Goal: Information Seeking & Learning: Learn about a topic

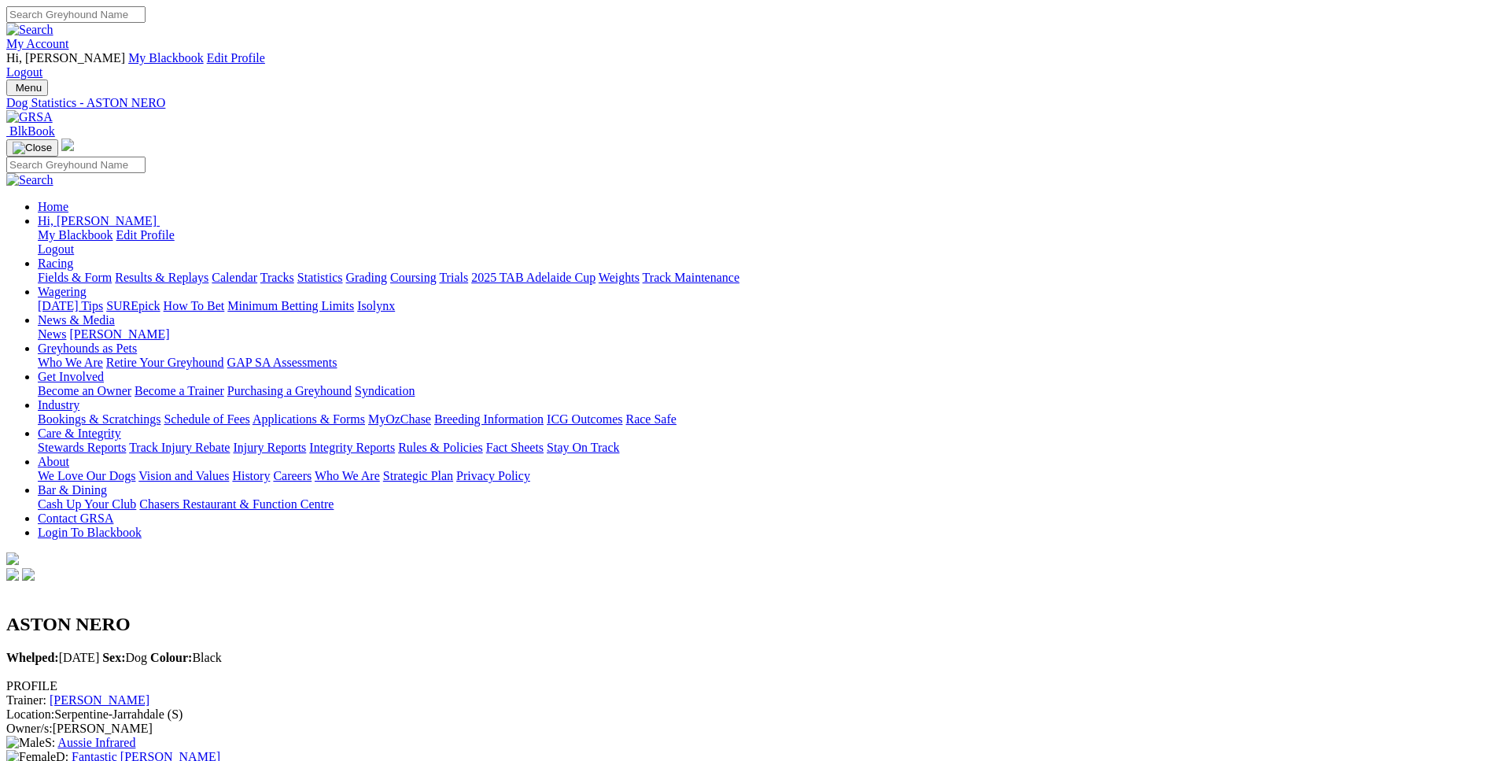
click at [112, 271] on link "Fields & Form" at bounding box center [75, 277] width 74 height 13
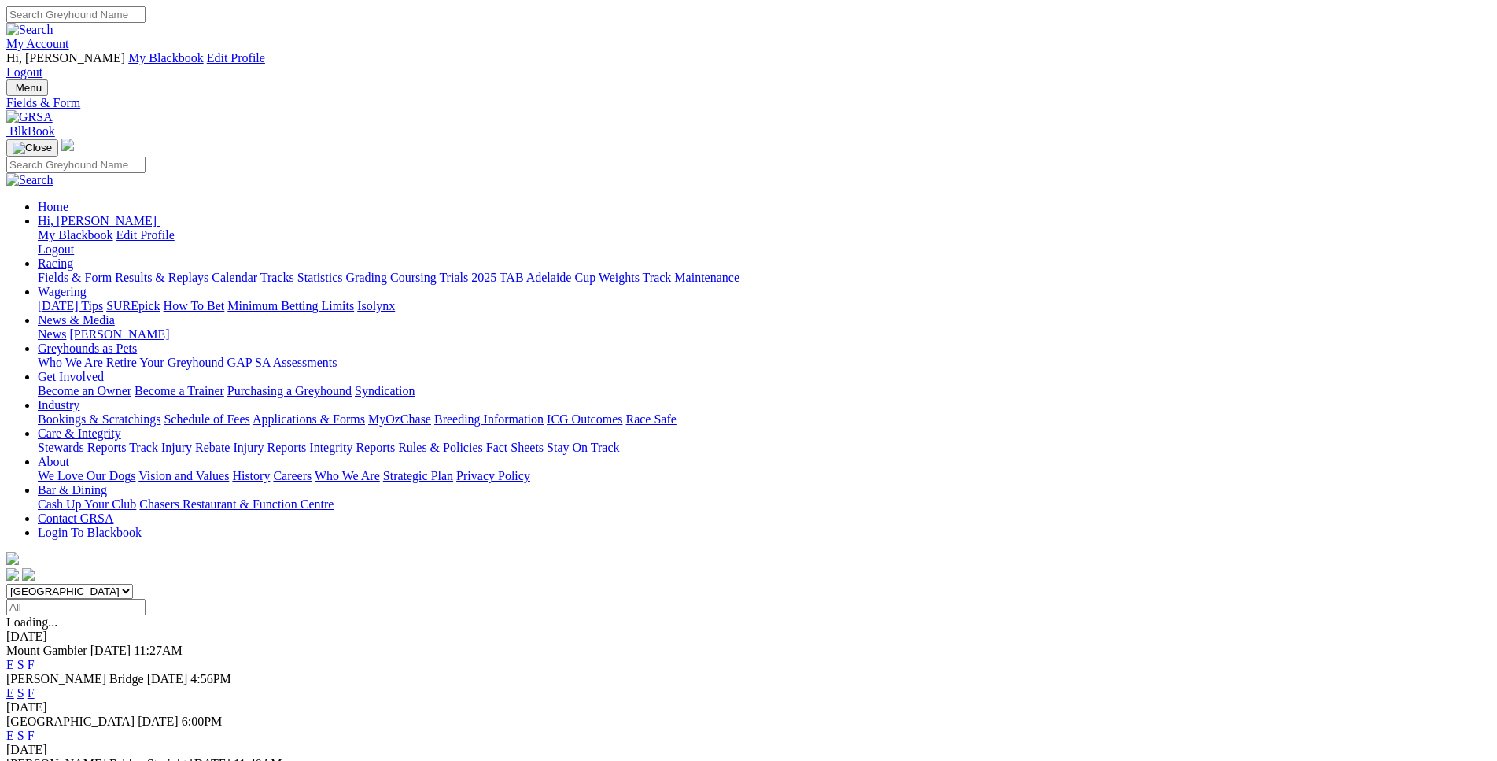
click at [6, 584] on select "South Australia New South Wales Northern Territory Queensland Tasmania Victoria…" at bounding box center [69, 591] width 127 height 15
select select "WA"
click option "[GEOGRAPHIC_DATA]" at bounding box center [0, 0] width 0 height 0
click at [14, 658] on link "E" at bounding box center [10, 664] width 8 height 13
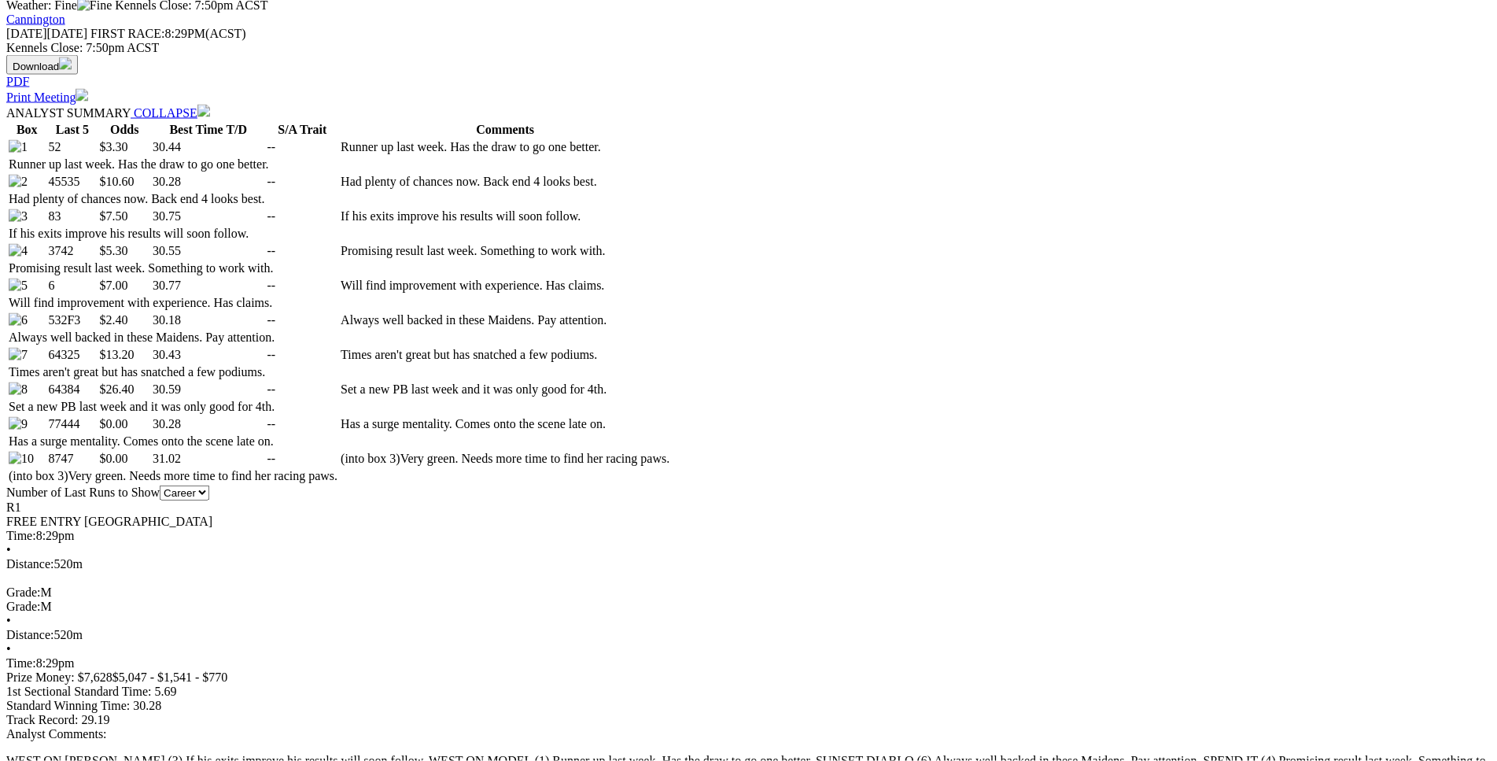
scroll to position [802, 0]
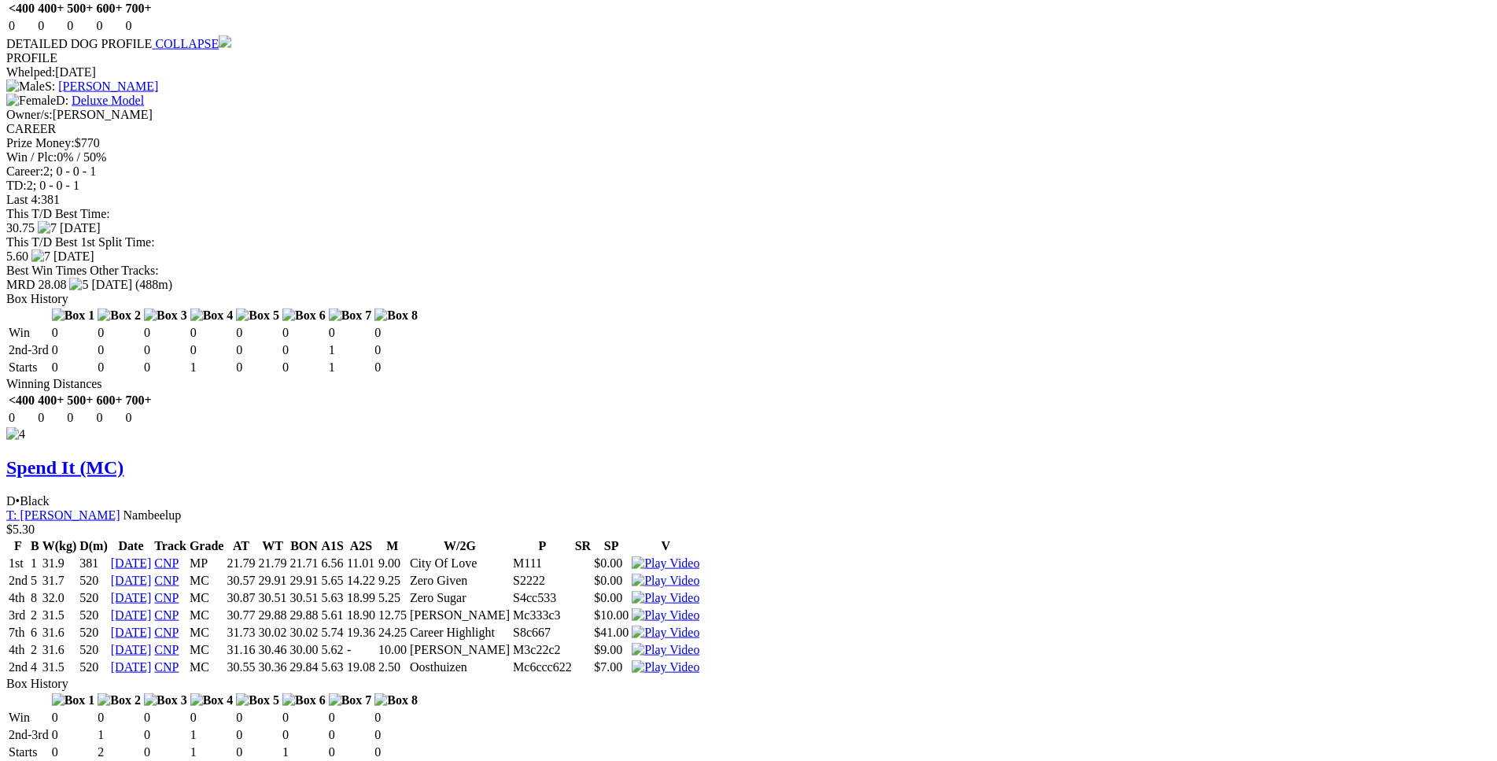
scroll to position [3769, 0]
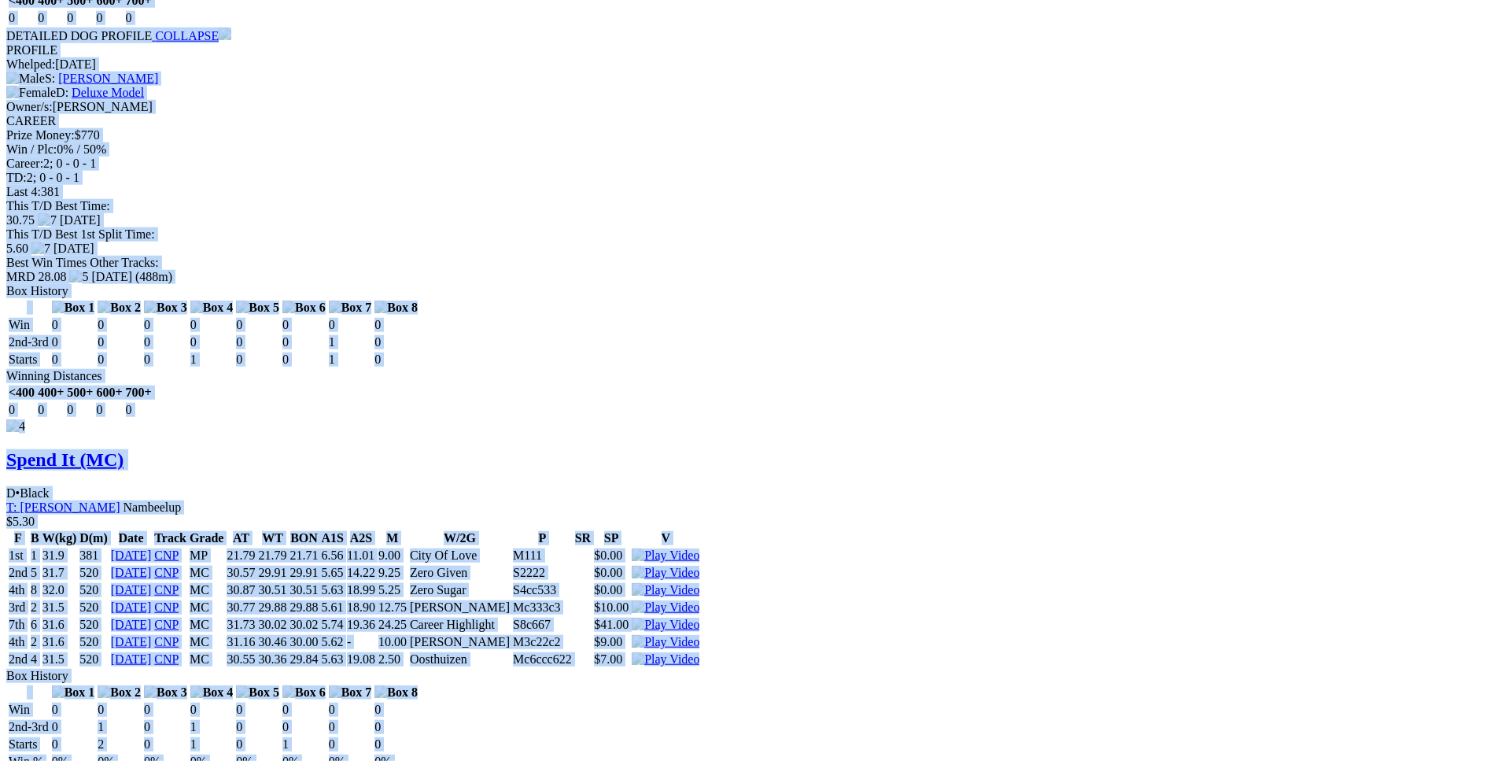
drag, startPoint x: 224, startPoint y: 127, endPoint x: 1257, endPoint y: 480, distance: 1091.5
copy div "West On Model (MC) B • Black T: Christopher Halse $3.30 F B W(kg) D(m) Date Tra…"
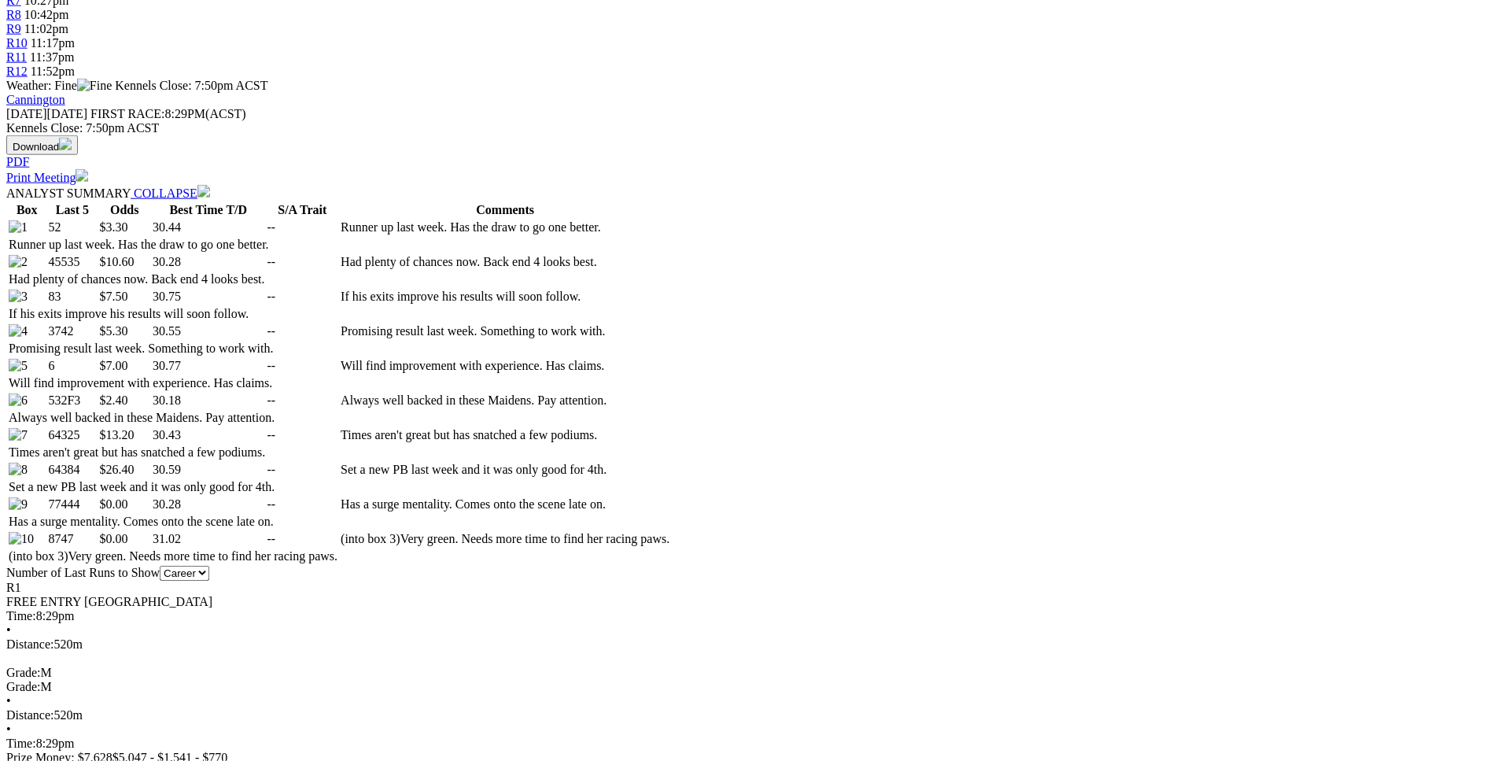
scroll to position [0, 0]
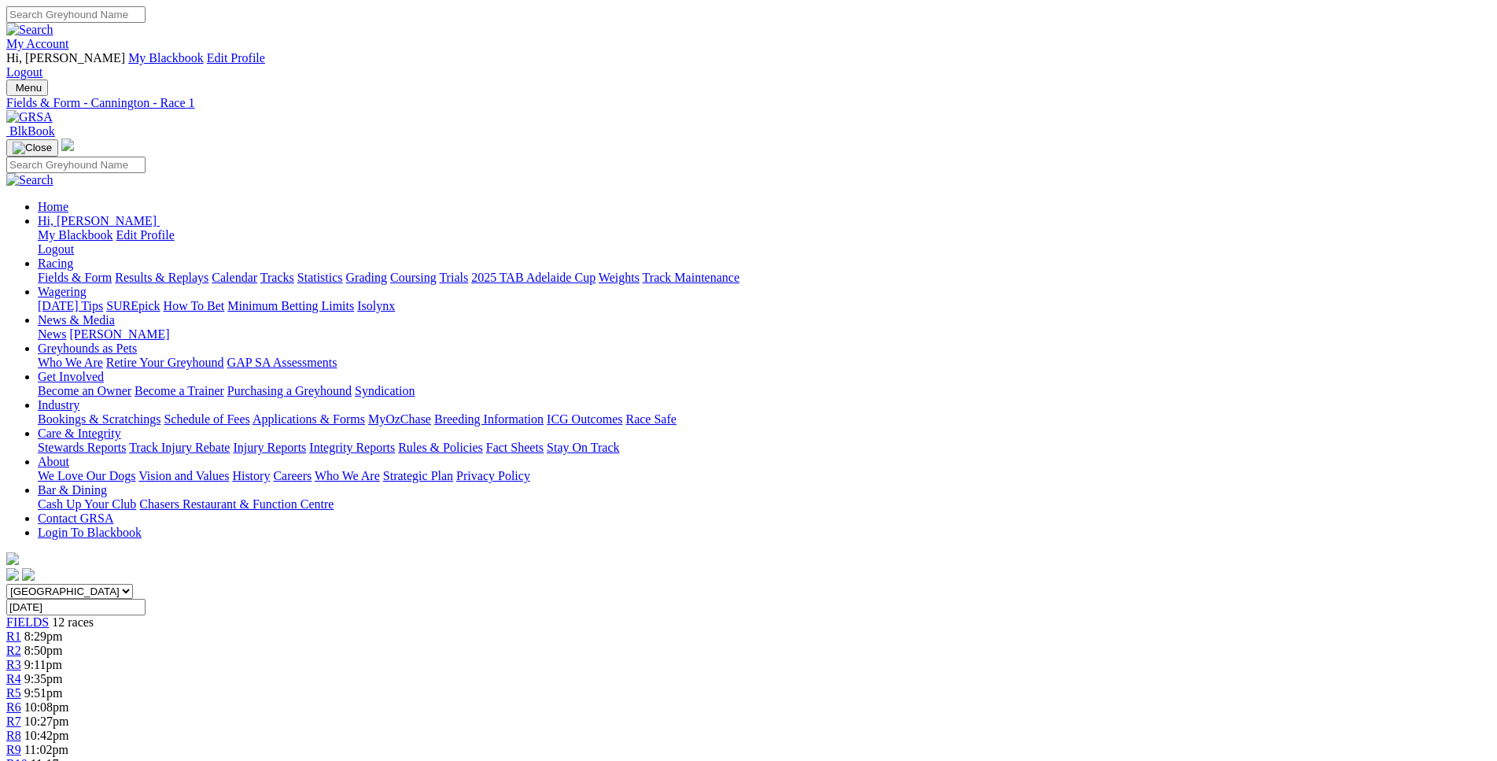
click at [63, 643] on span "8:50pm" at bounding box center [43, 649] width 39 height 13
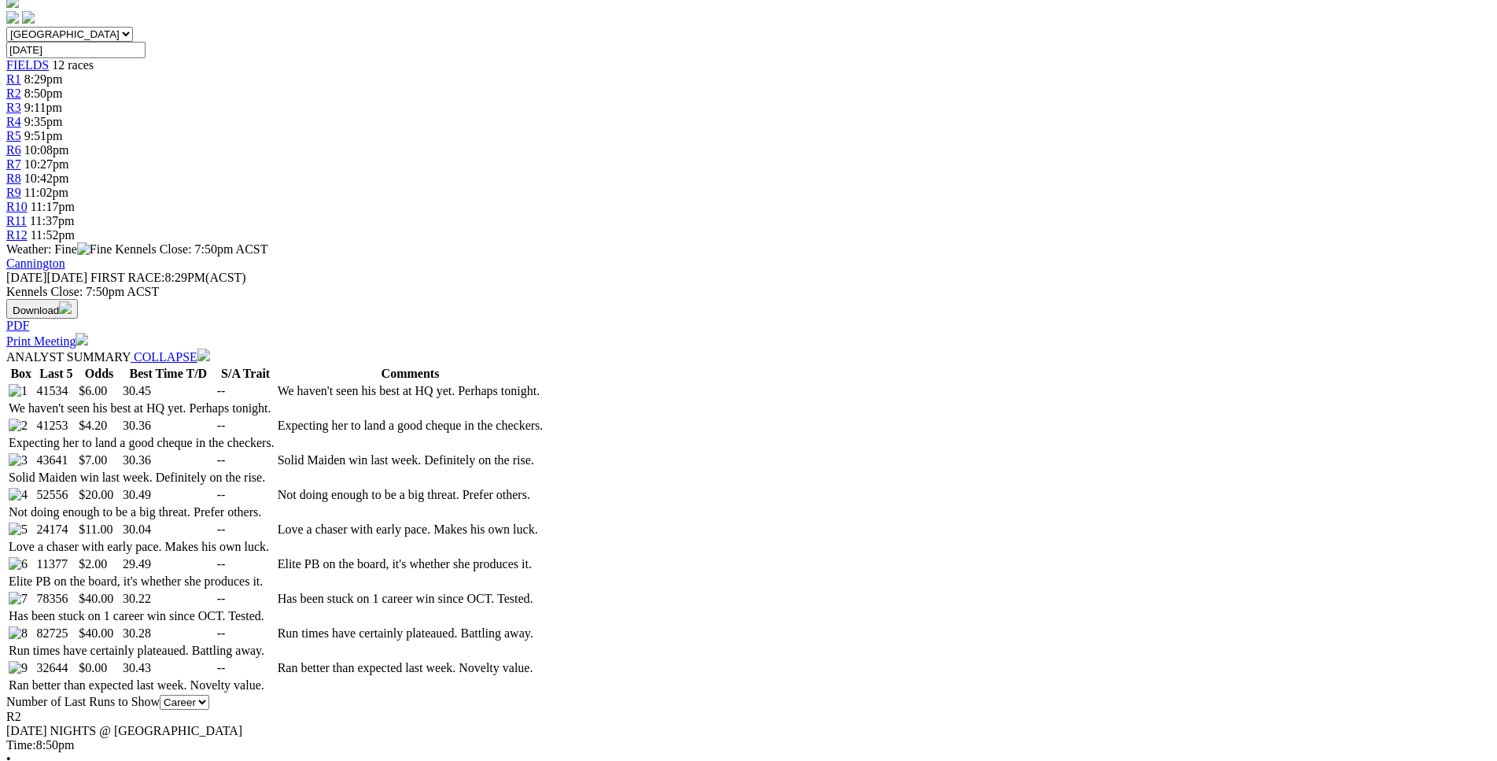
scroll to position [562, 0]
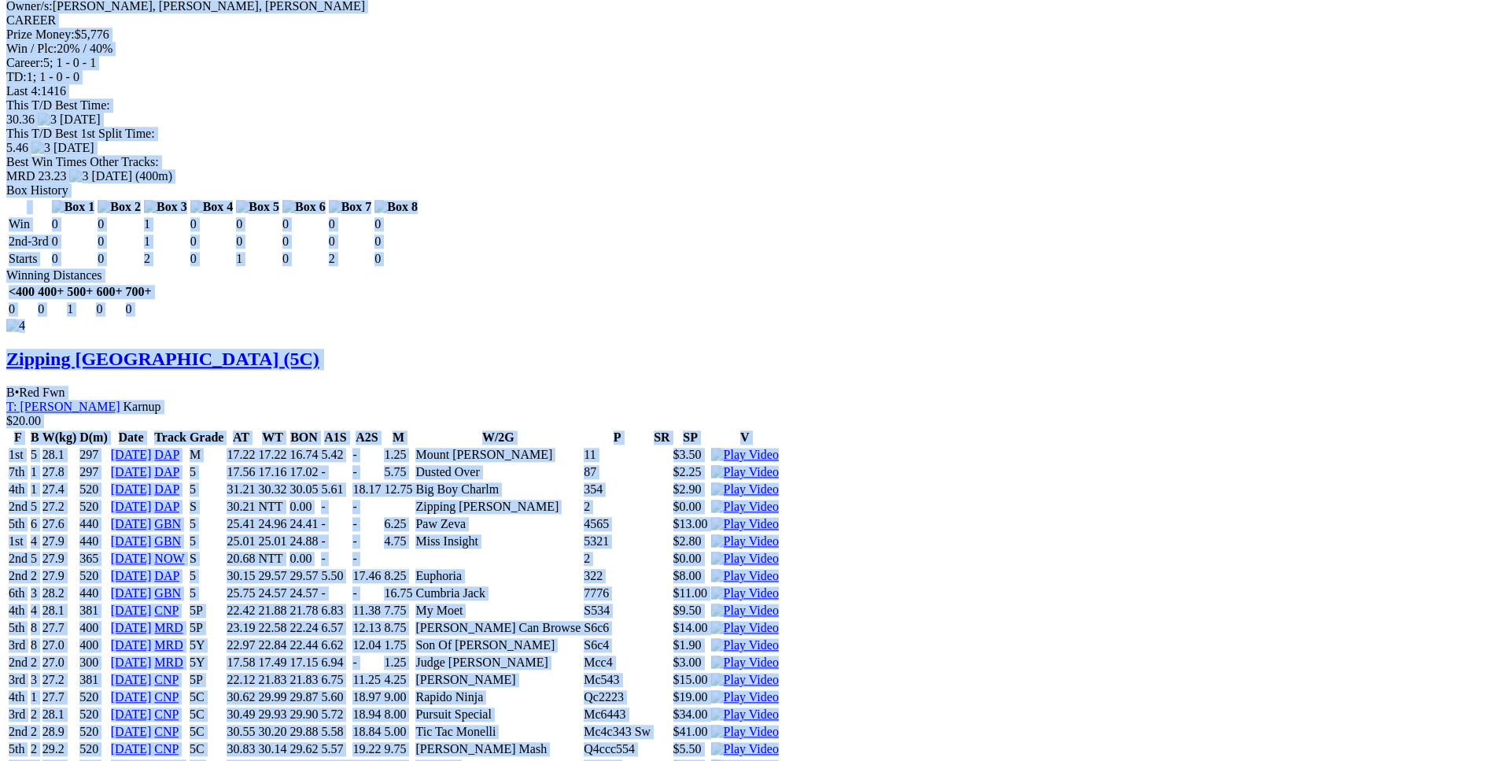
scroll to position [4093, 0]
drag, startPoint x: 230, startPoint y: 346, endPoint x: 1253, endPoint y: 427, distance: 1026.6
copy div "Incredible Shine (5C) D • Black T: Frances Farrell Harvey $6.00 F B W(kg) D(m) …"
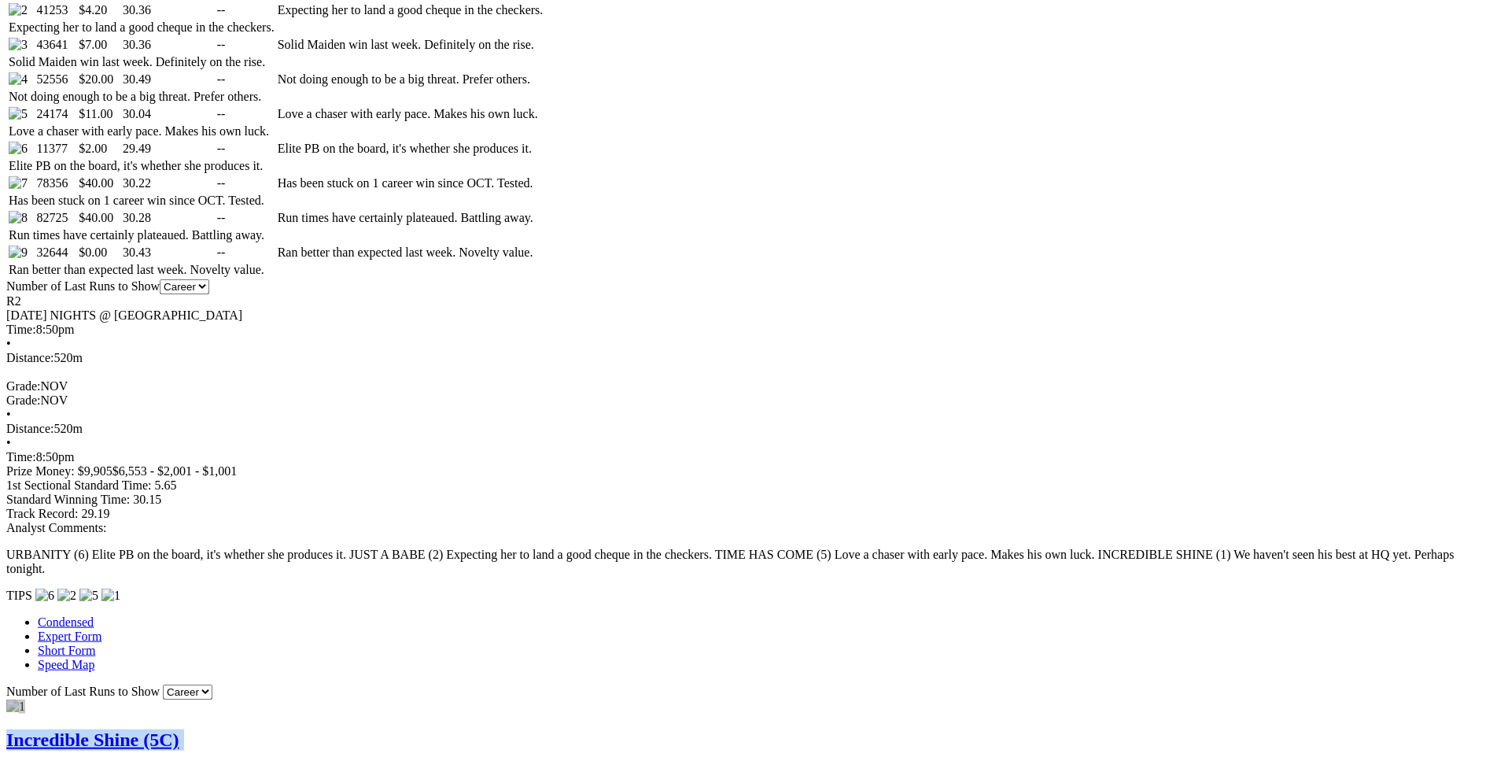
scroll to position [0, 0]
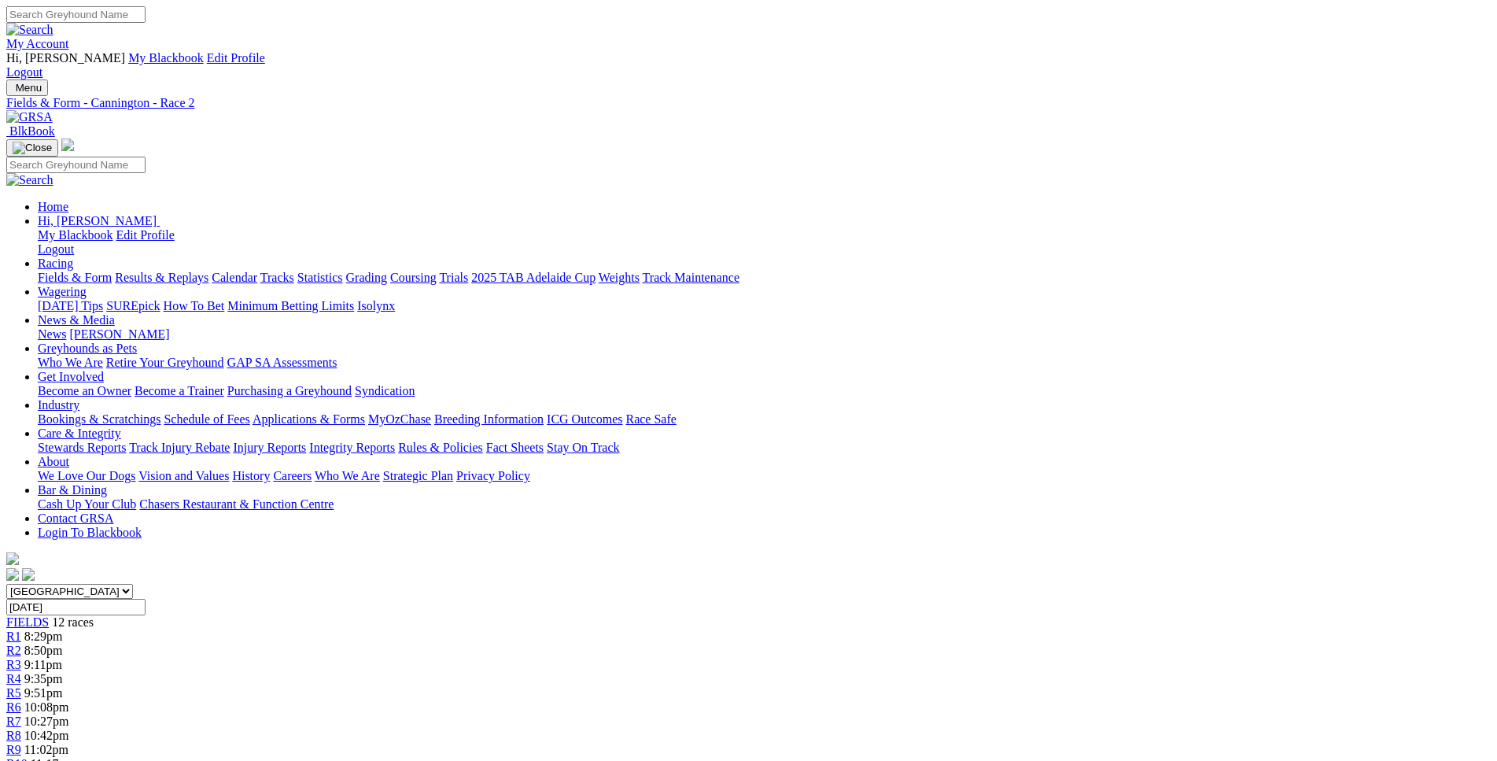
click at [520, 658] on div "R3 9:11pm" at bounding box center [748, 665] width 1484 height 14
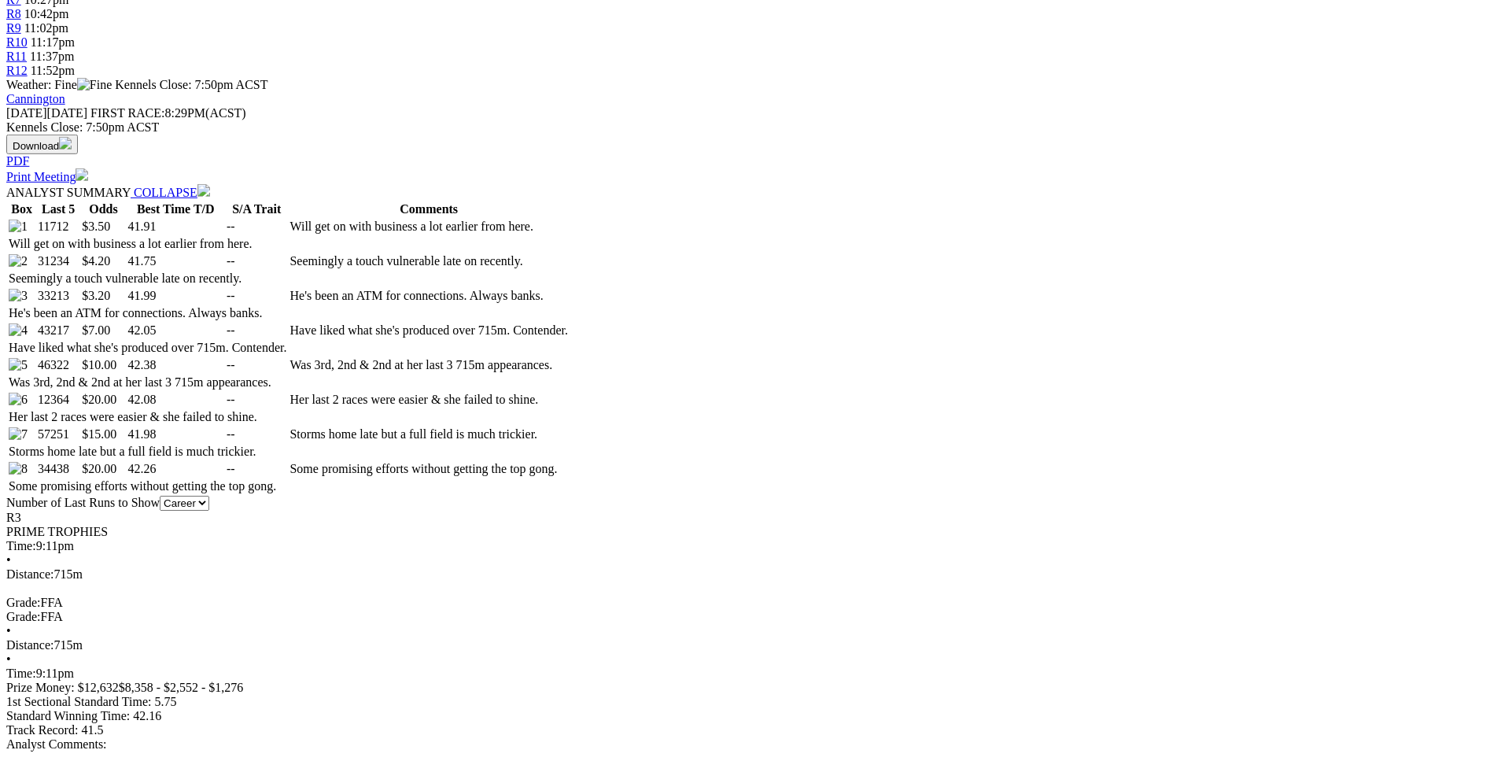
scroll to position [721, 0]
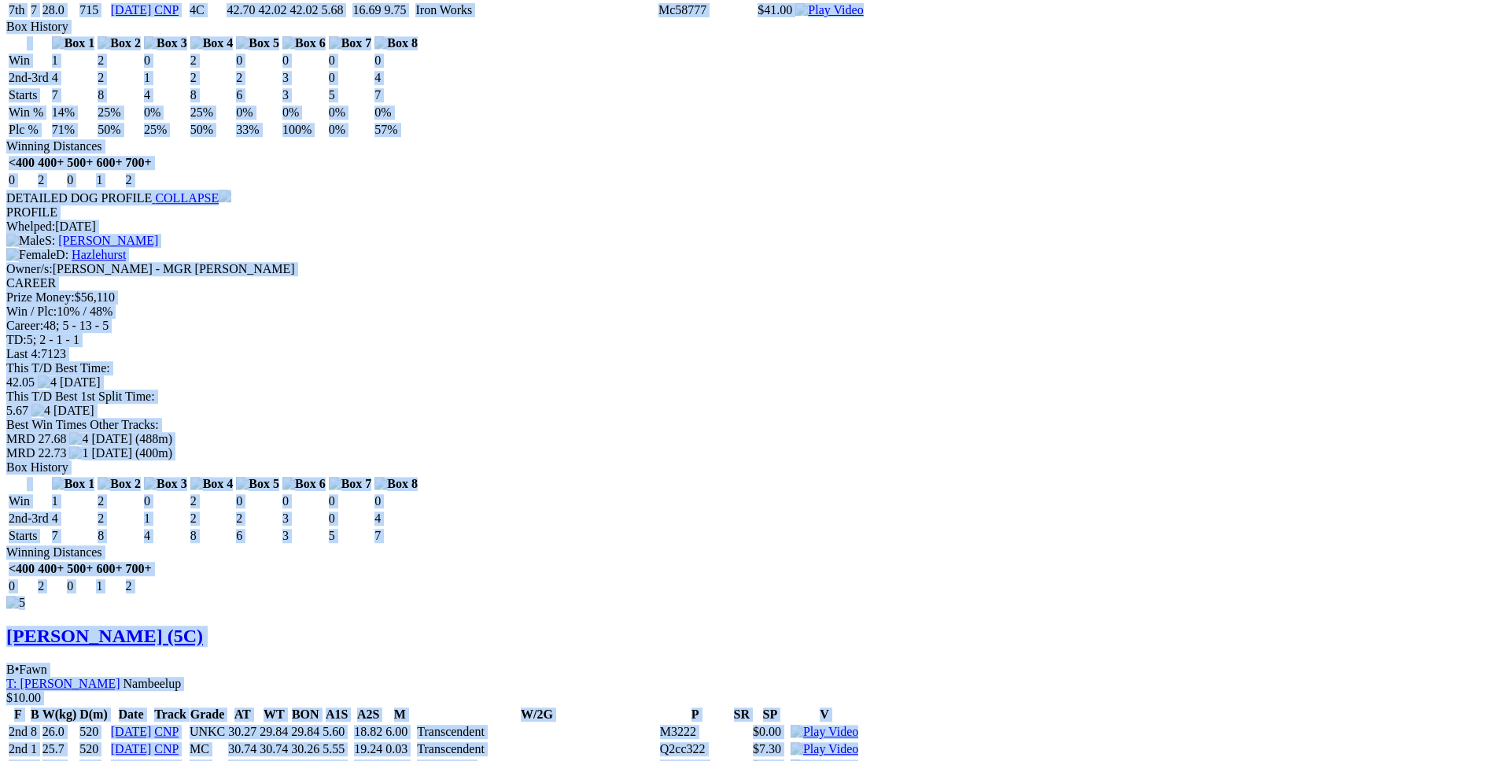
scroll to position [7141, 0]
drag, startPoint x: 232, startPoint y: 154, endPoint x: 1245, endPoint y: 543, distance: 1085.1
copy div "West On Prancer (5C) B • Black T: Christopher Halse $3.50 F B W(kg) D(m) Date T…"
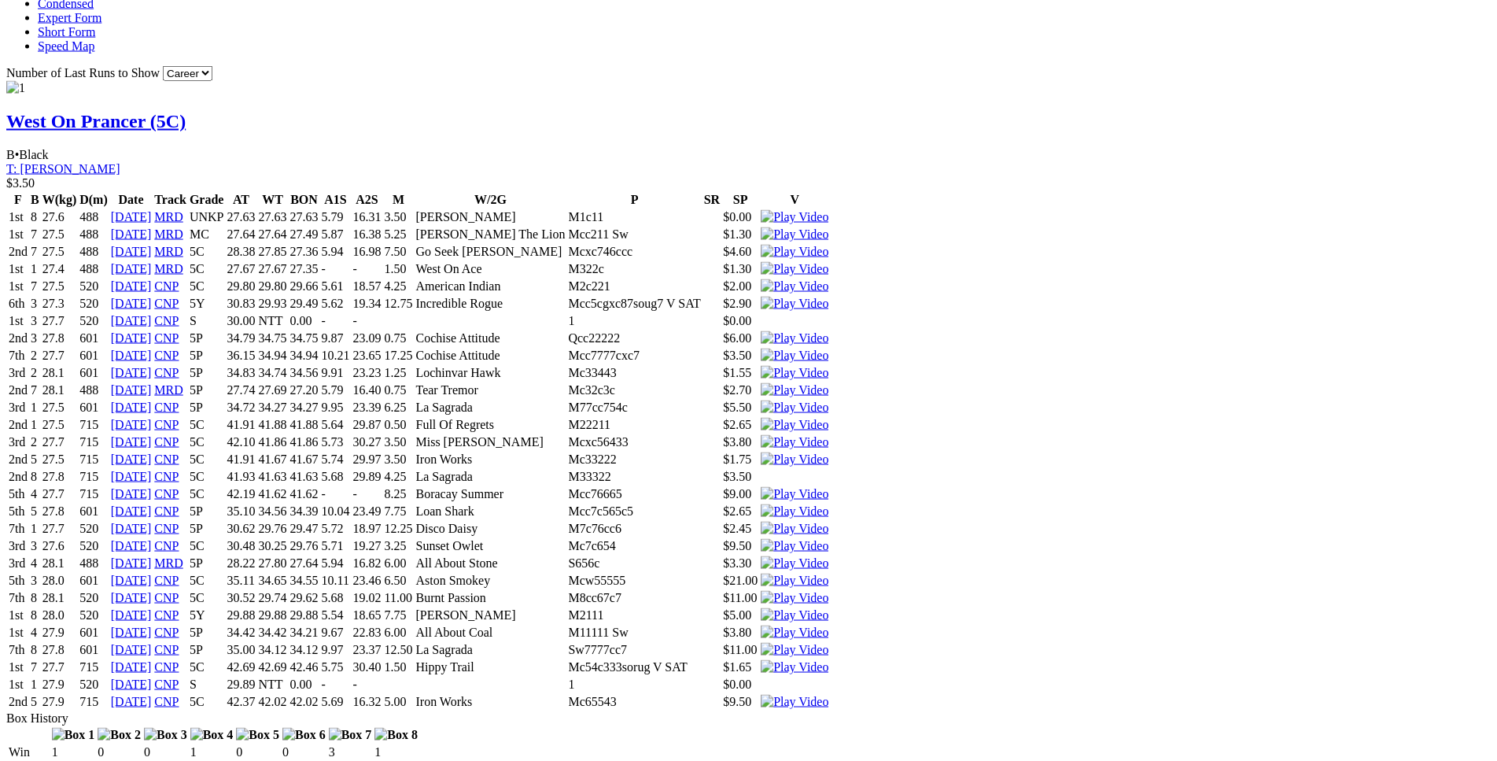
scroll to position [0, 0]
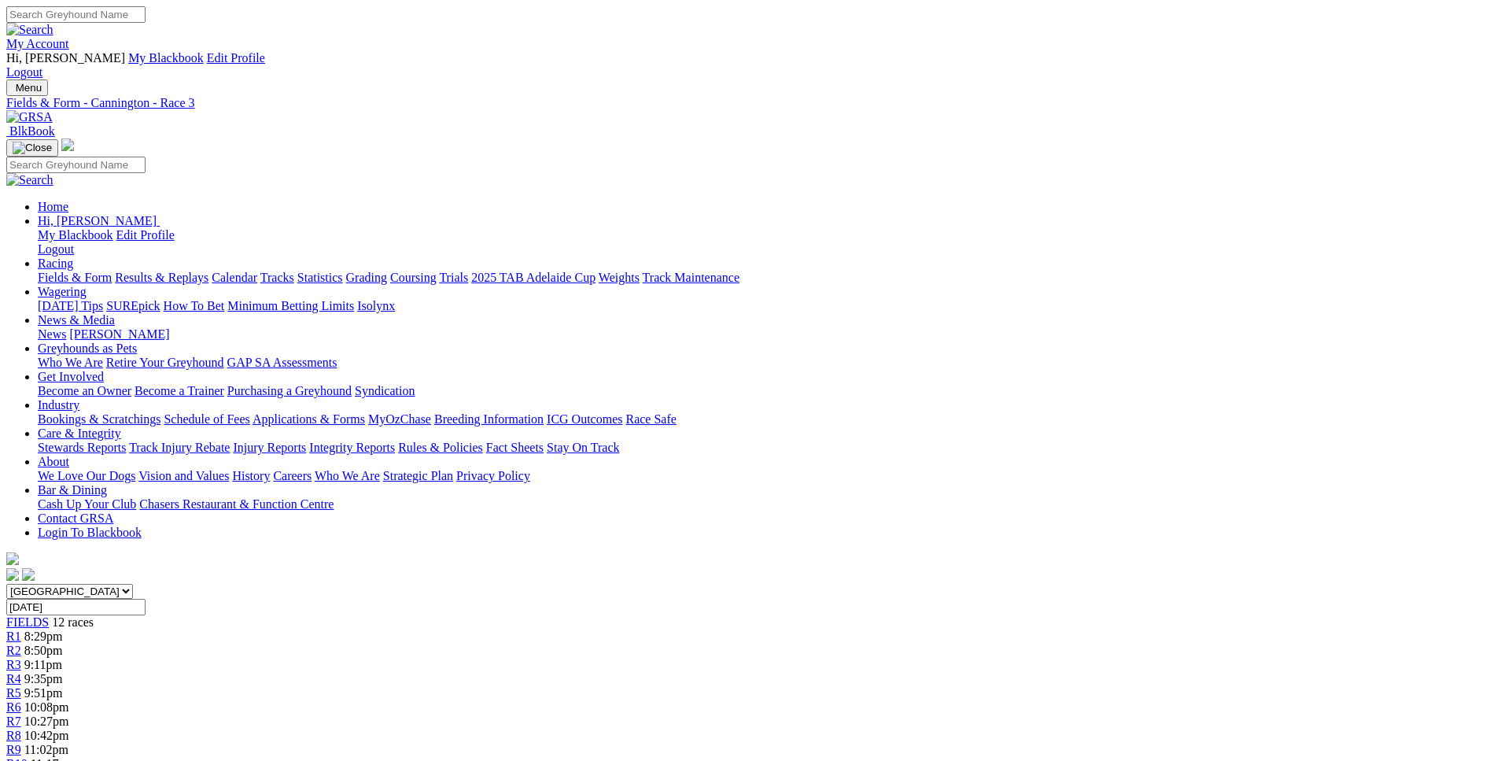
click at [21, 672] on link "R4" at bounding box center [13, 678] width 15 height 13
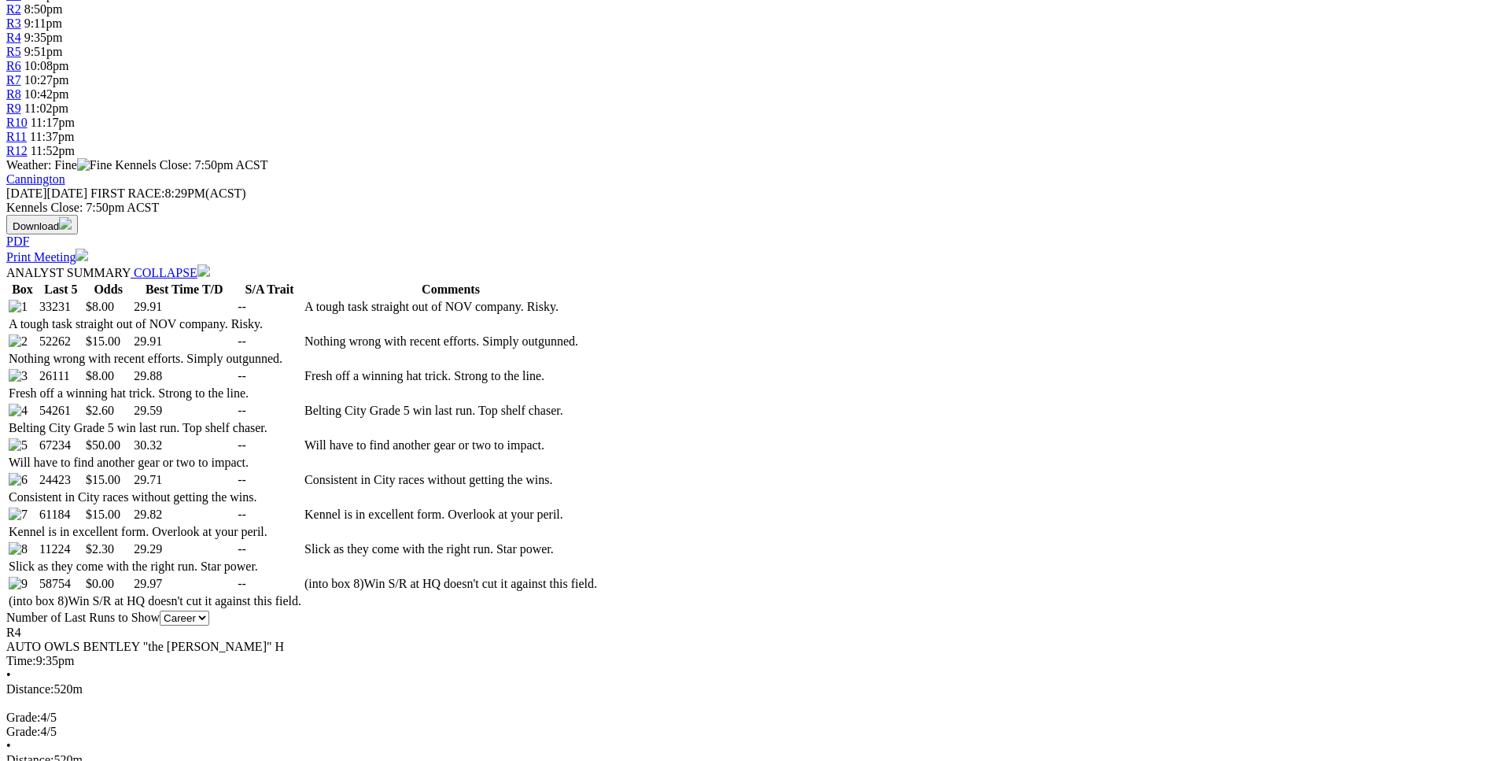
scroll to position [641, 0]
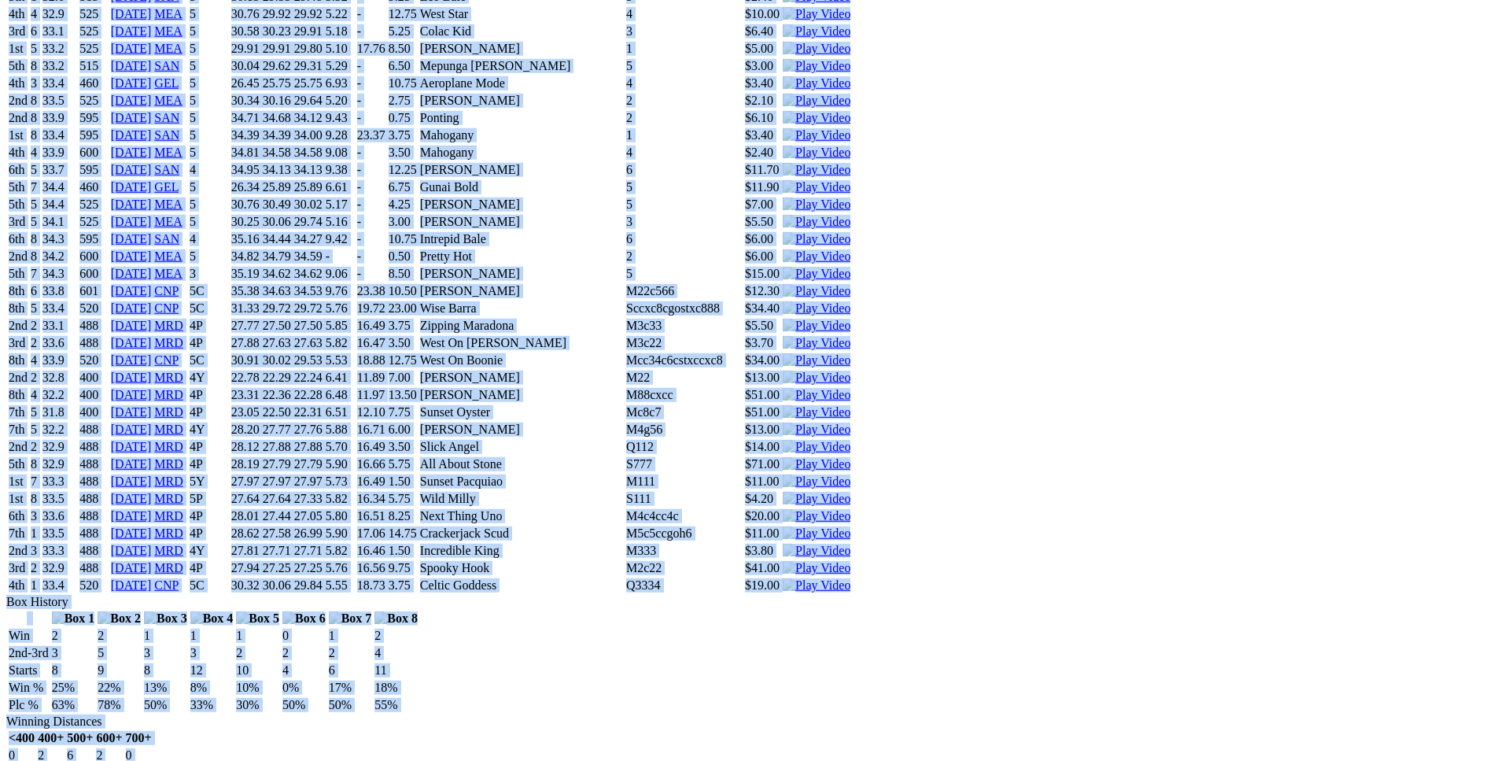
scroll to position [7300, 0]
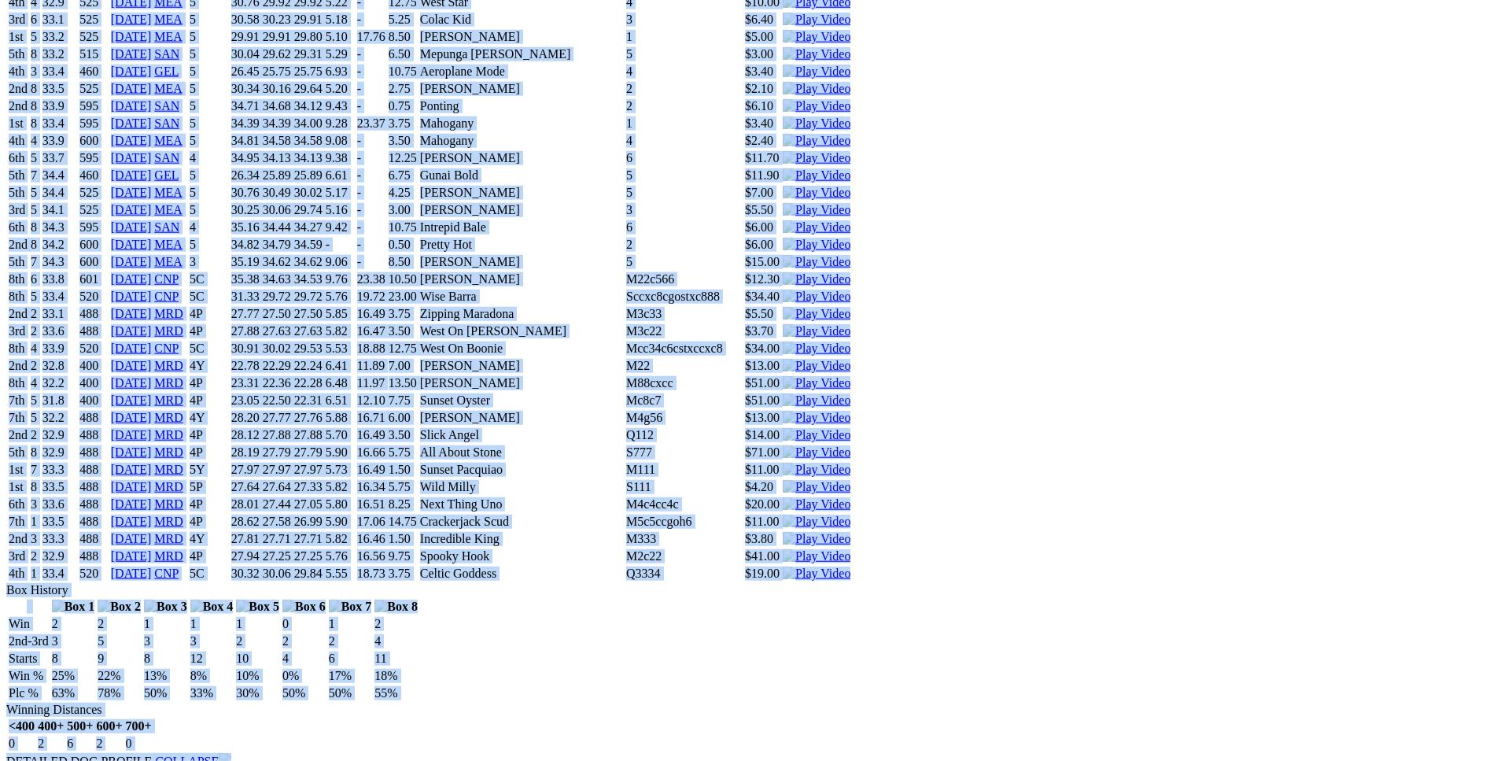
drag, startPoint x: 227, startPoint y: 263, endPoint x: 1242, endPoint y: 570, distance: 1061.1
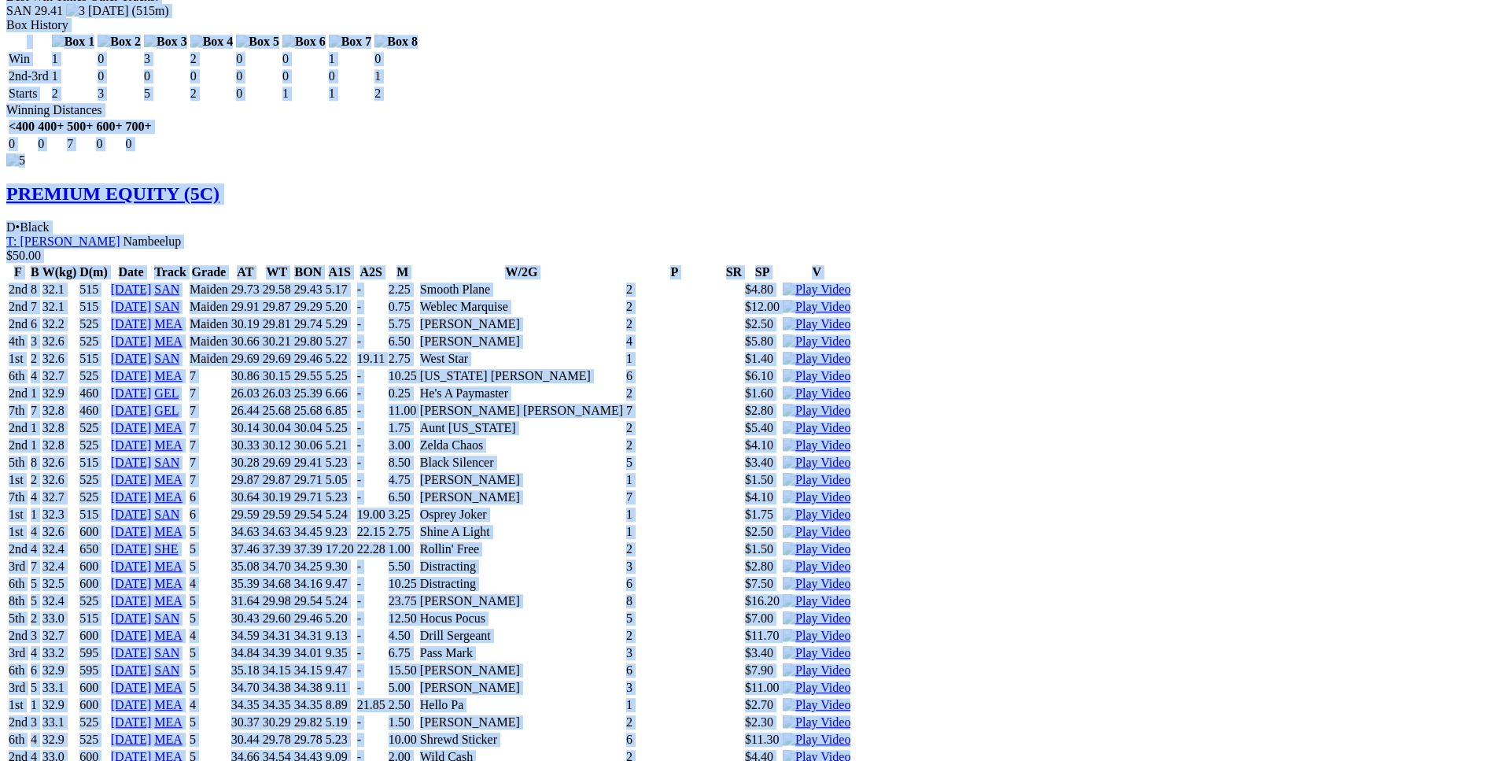
scroll to position [6420, 0]
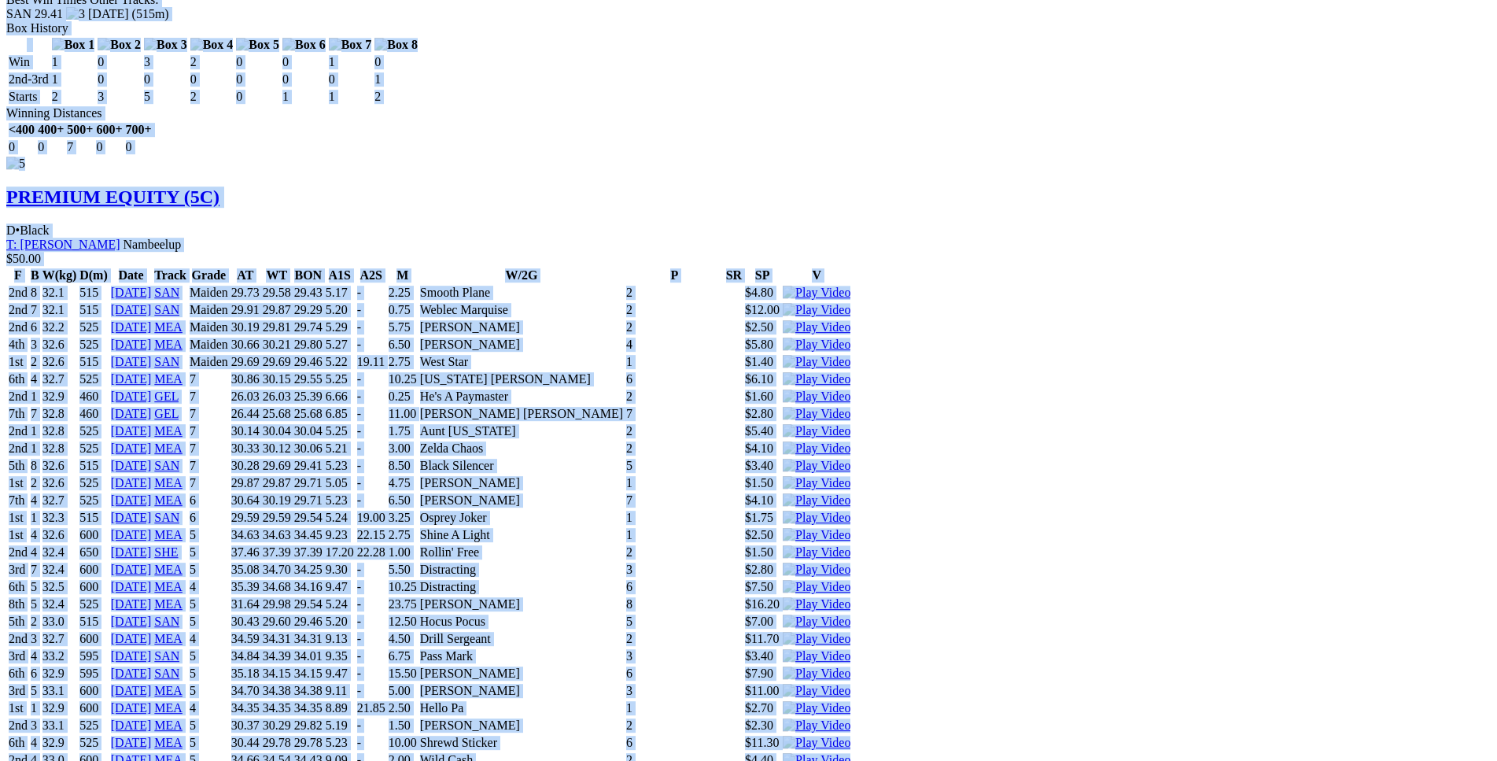
copy div "Pursuit Special (5C) D • Black T: Christine Robartson Stake Hill $8.00 F B W(kg…"
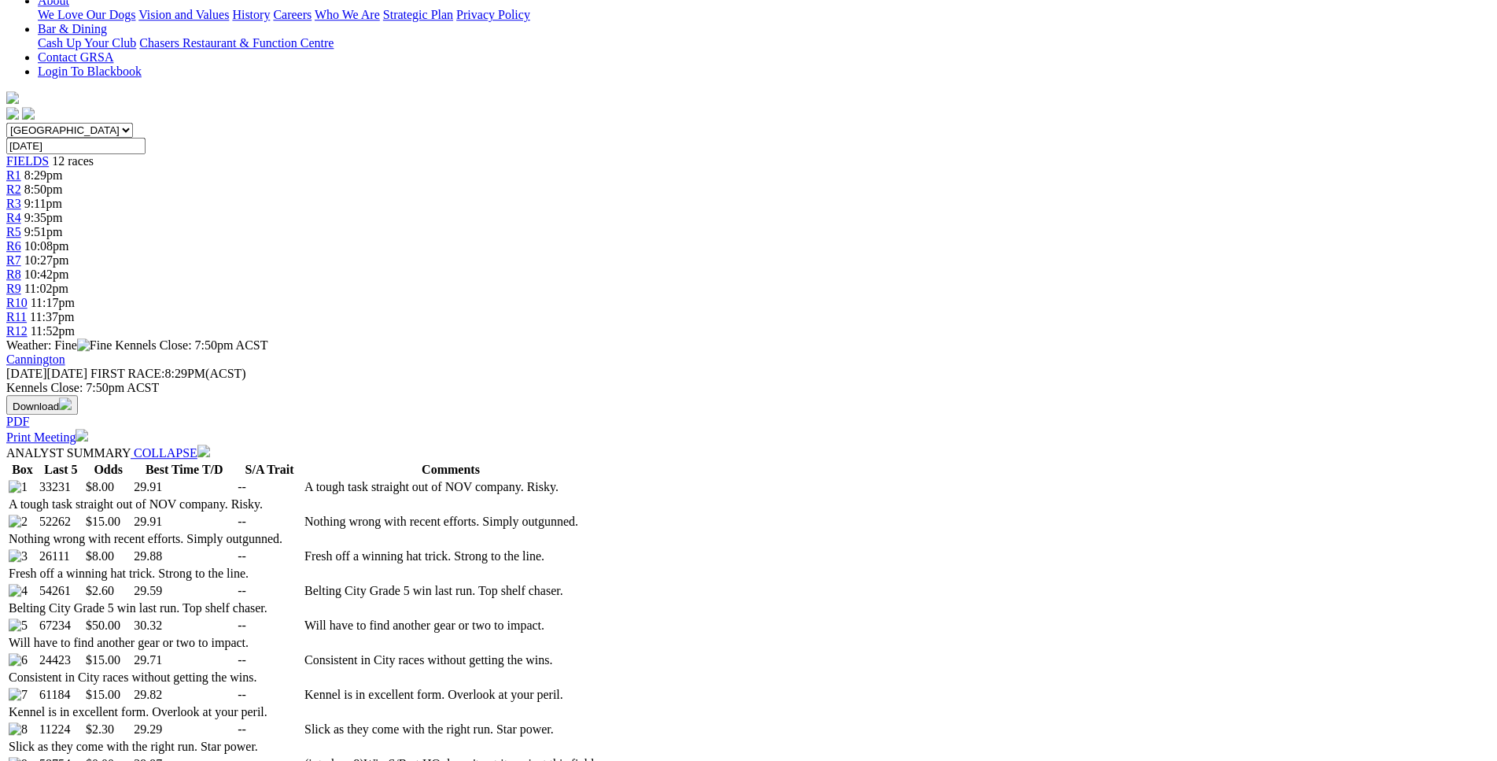
scroll to position [0, 0]
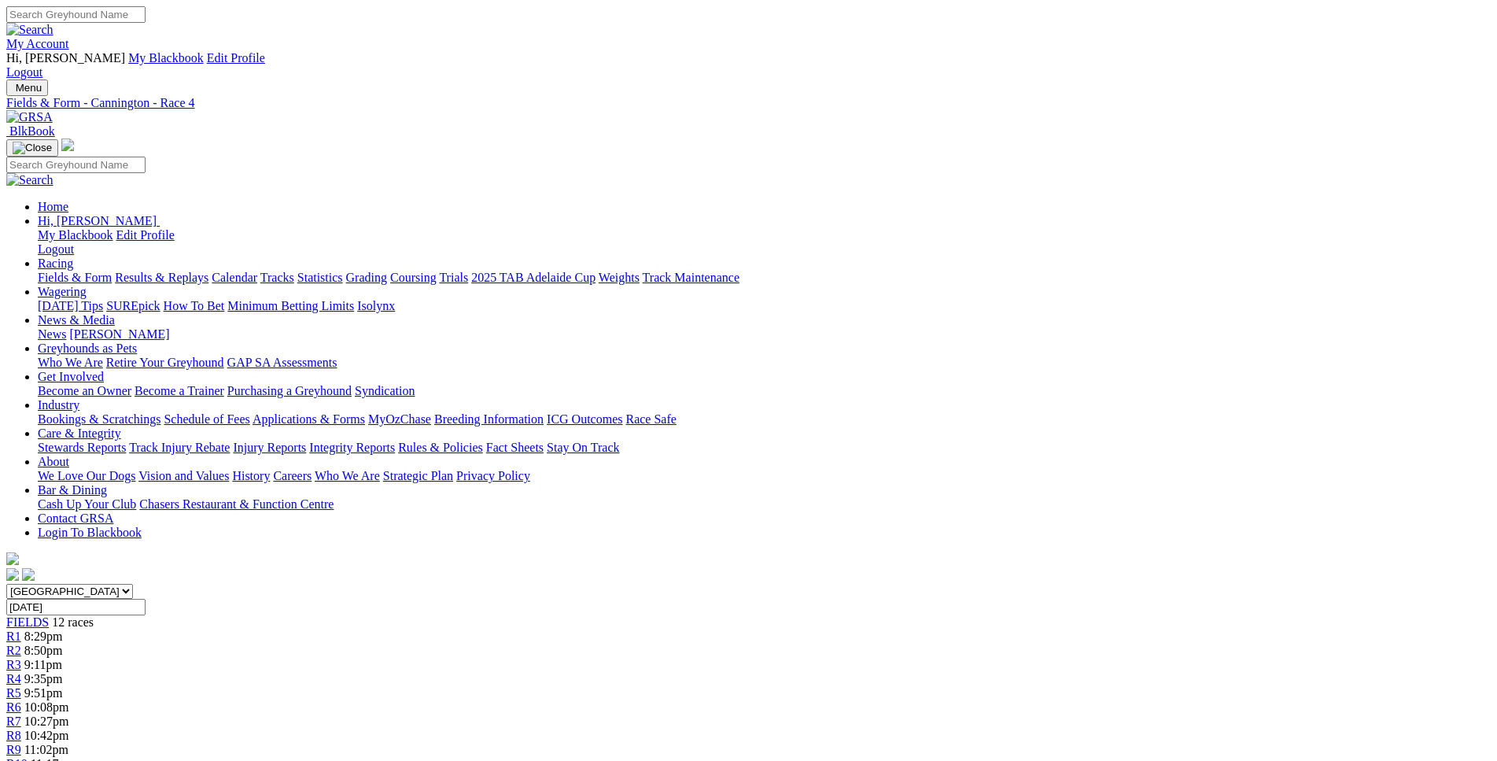
click at [63, 686] on span "9:51pm" at bounding box center [43, 692] width 39 height 13
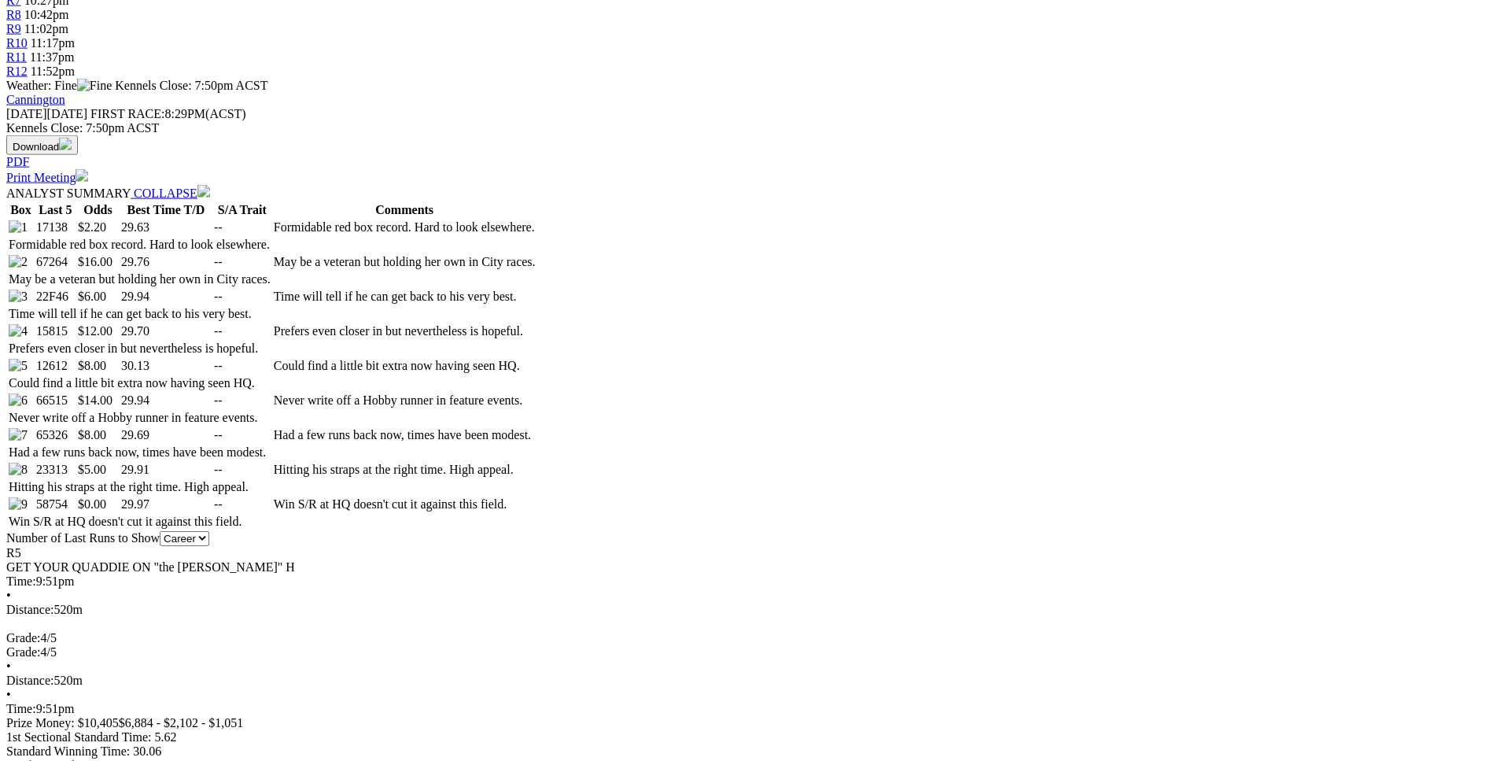
scroll to position [721, 0]
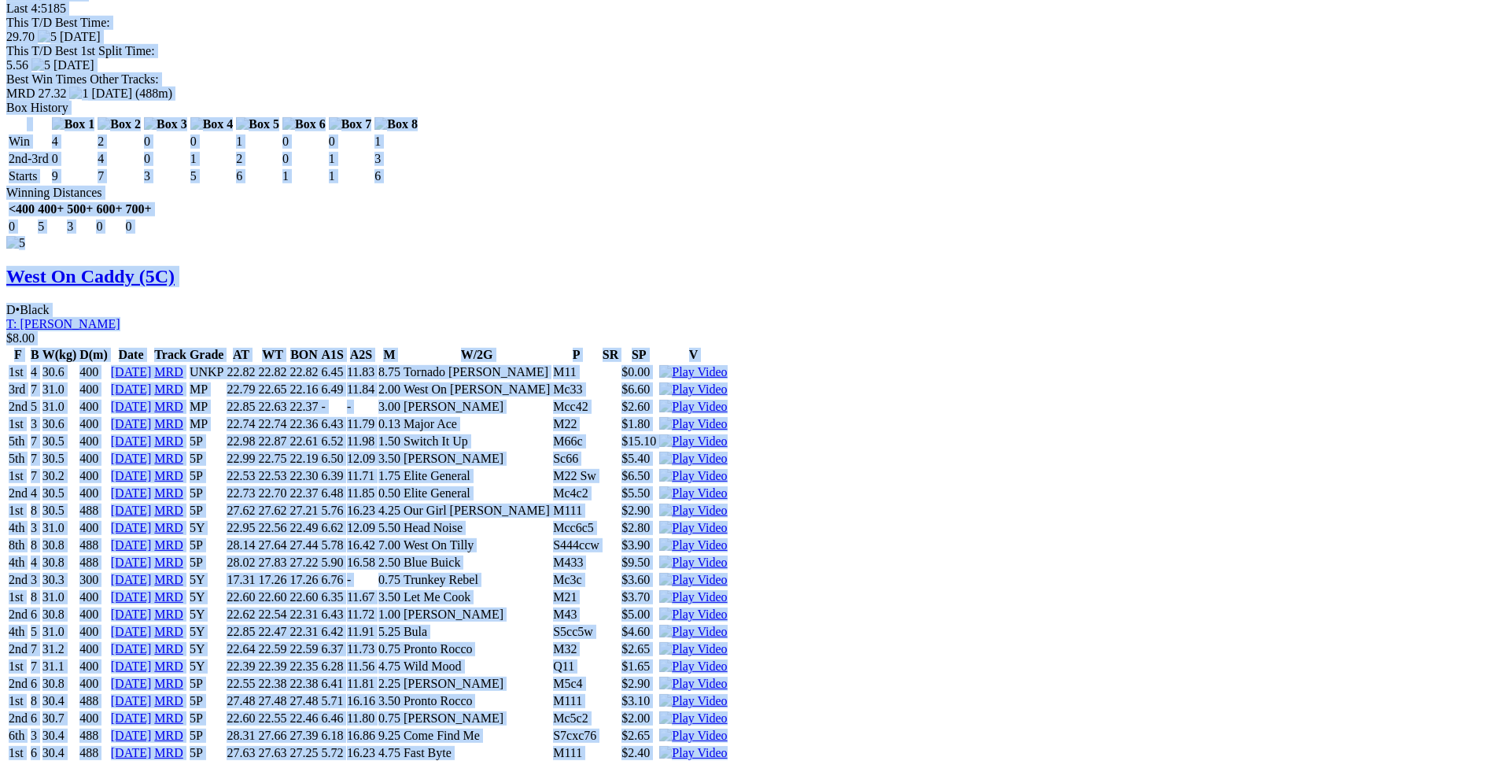
scroll to position [7061, 0]
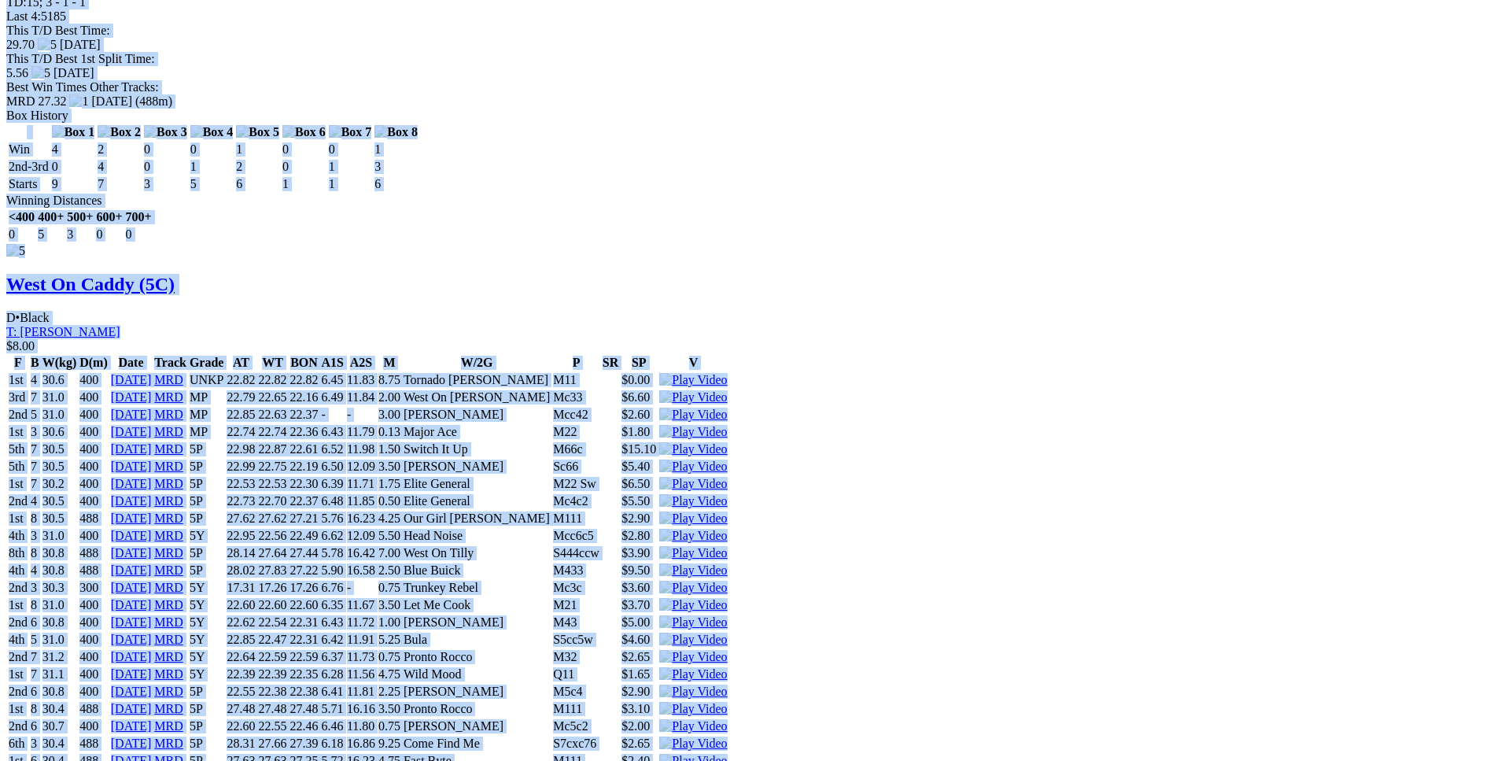
drag, startPoint x: 231, startPoint y: 190, endPoint x: 1245, endPoint y: 493, distance: 1058.4
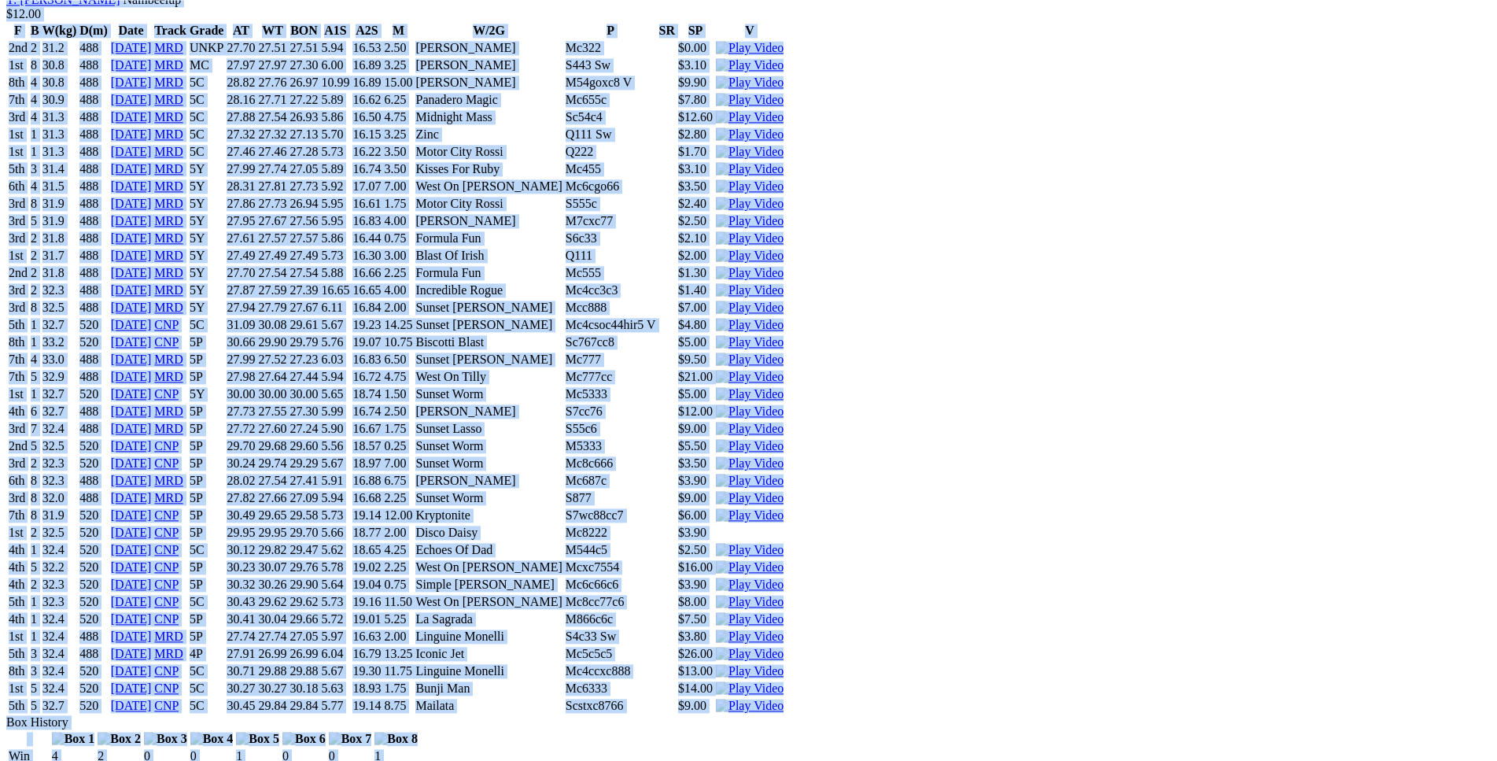
scroll to position [6018, 0]
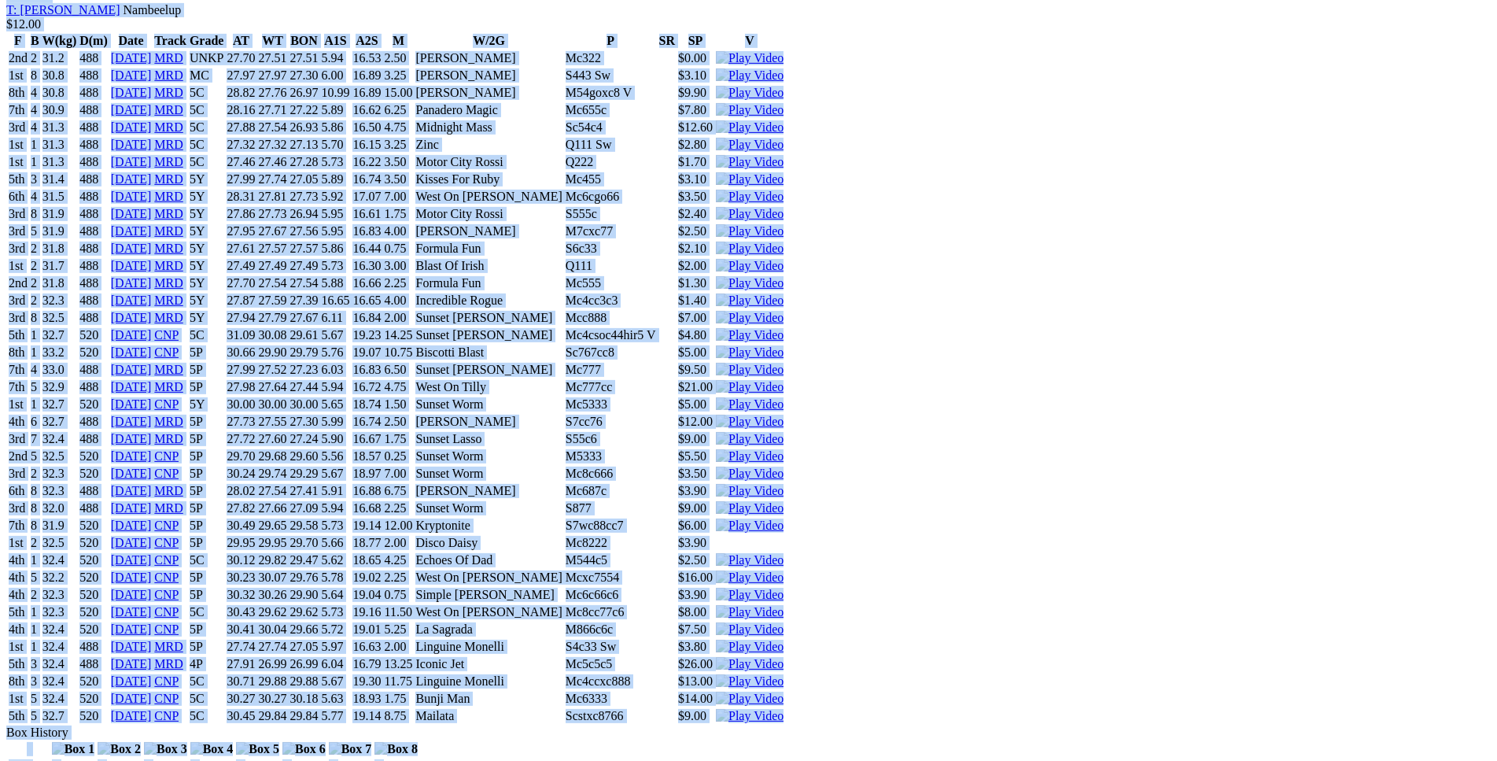
copy div "Italian Stallion (5C) D • Black T: [PERSON_NAME] Rockingham $2.20 F B W(kg) D(m…"
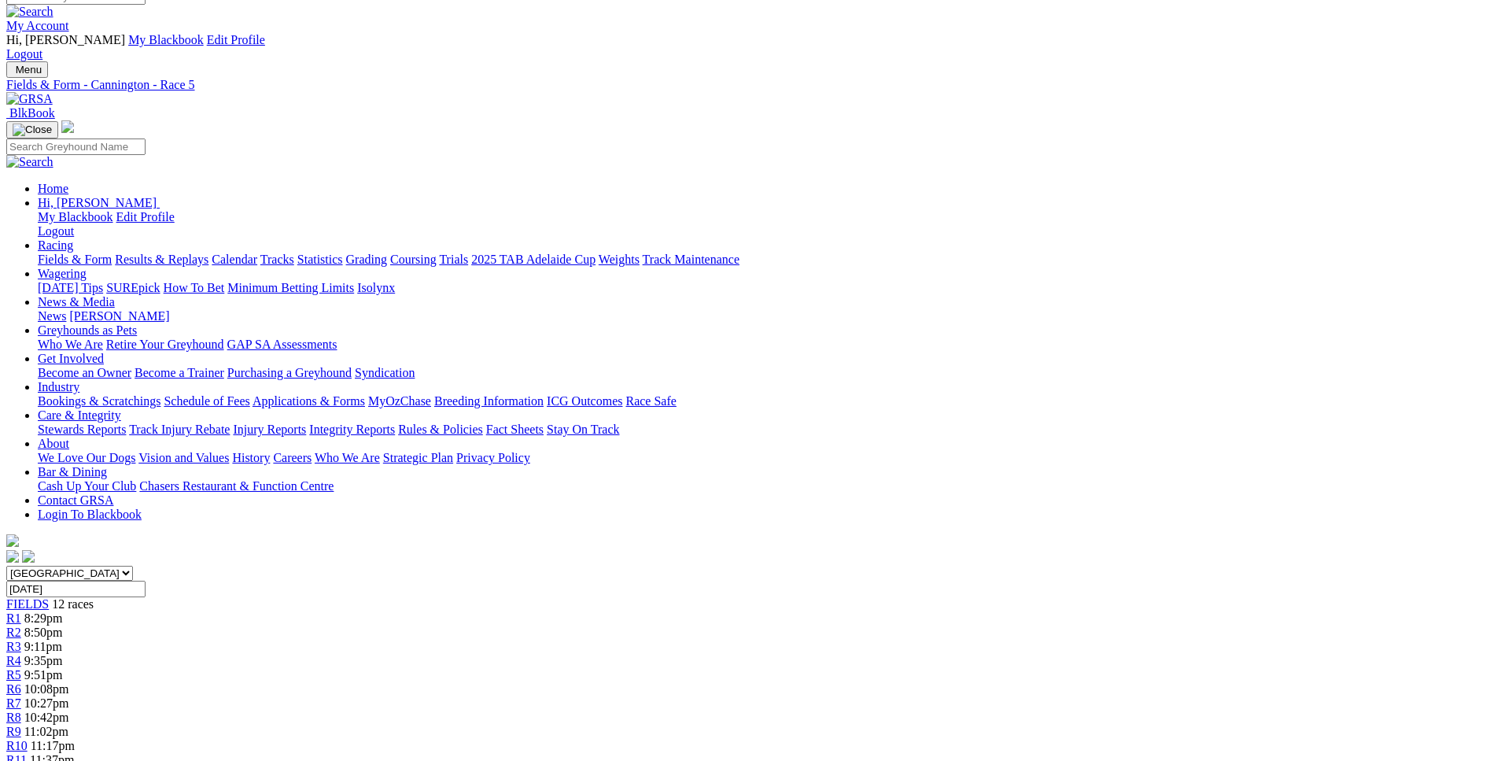
scroll to position [0, 0]
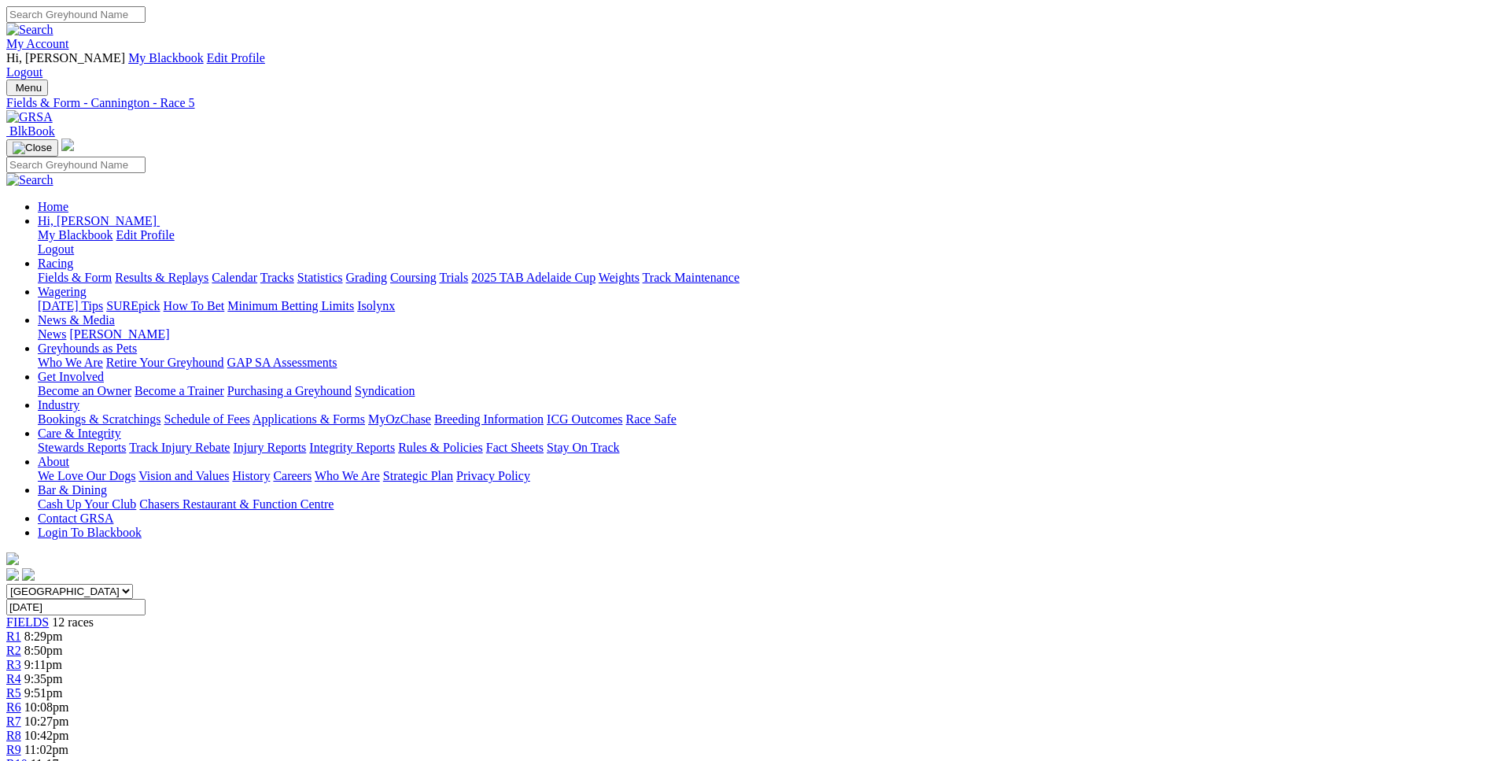
click at [754, 700] on div "R6 10:08pm" at bounding box center [748, 707] width 1484 height 14
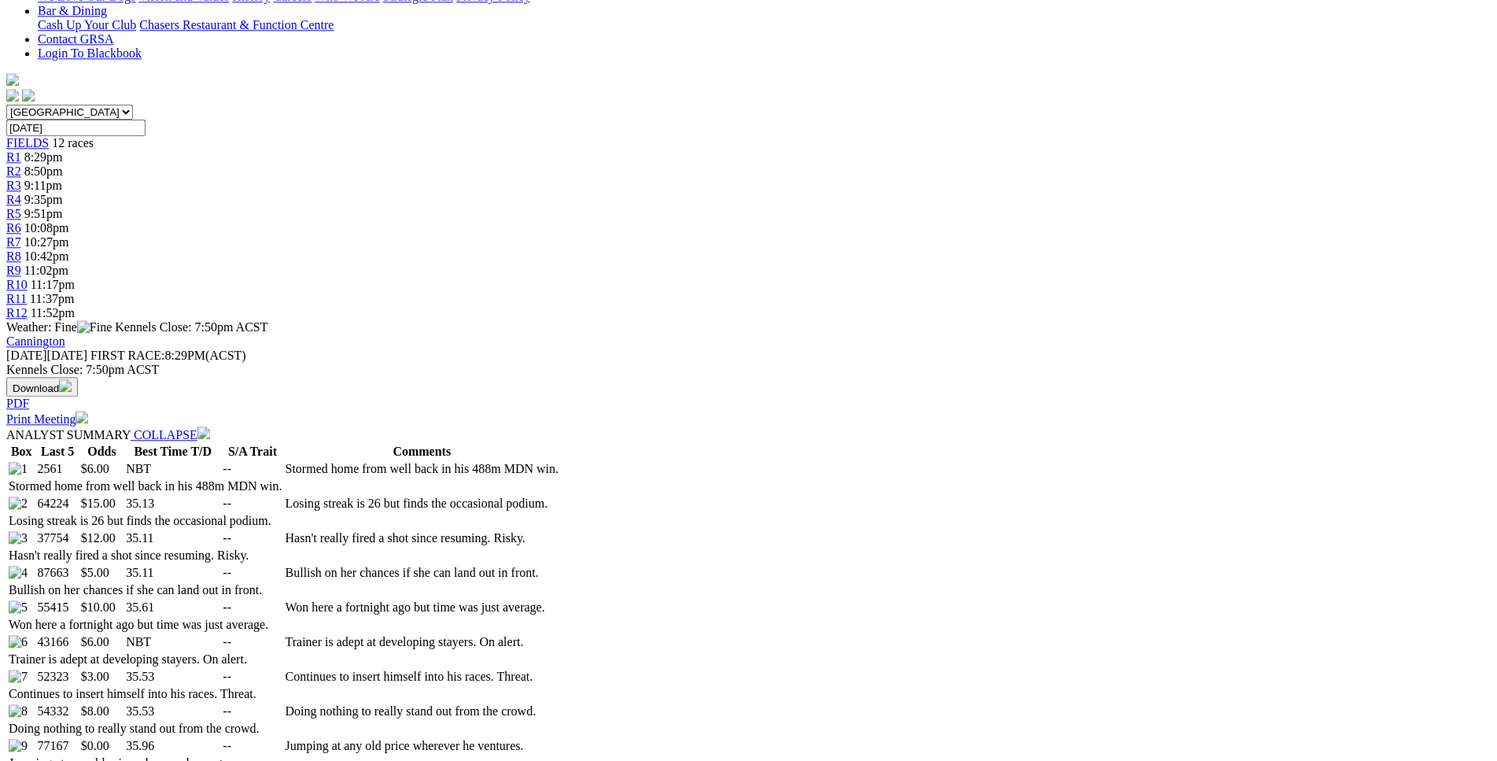
scroll to position [481, 0]
drag, startPoint x: 204, startPoint y: 420, endPoint x: 219, endPoint y: 422, distance: 15.9
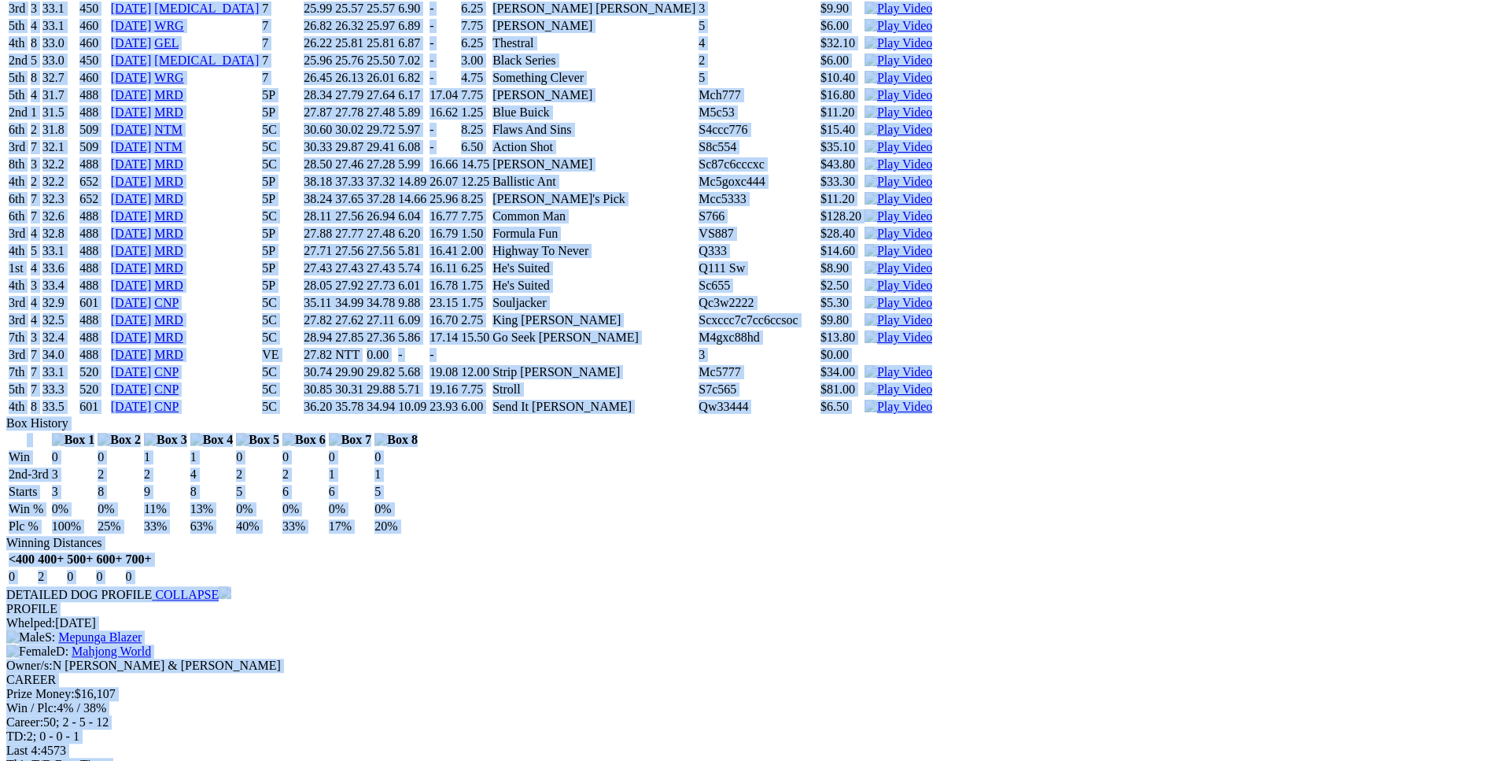
scroll to position [4252, 0]
drag, startPoint x: 227, startPoint y: 429, endPoint x: 1252, endPoint y: 479, distance: 1027.0
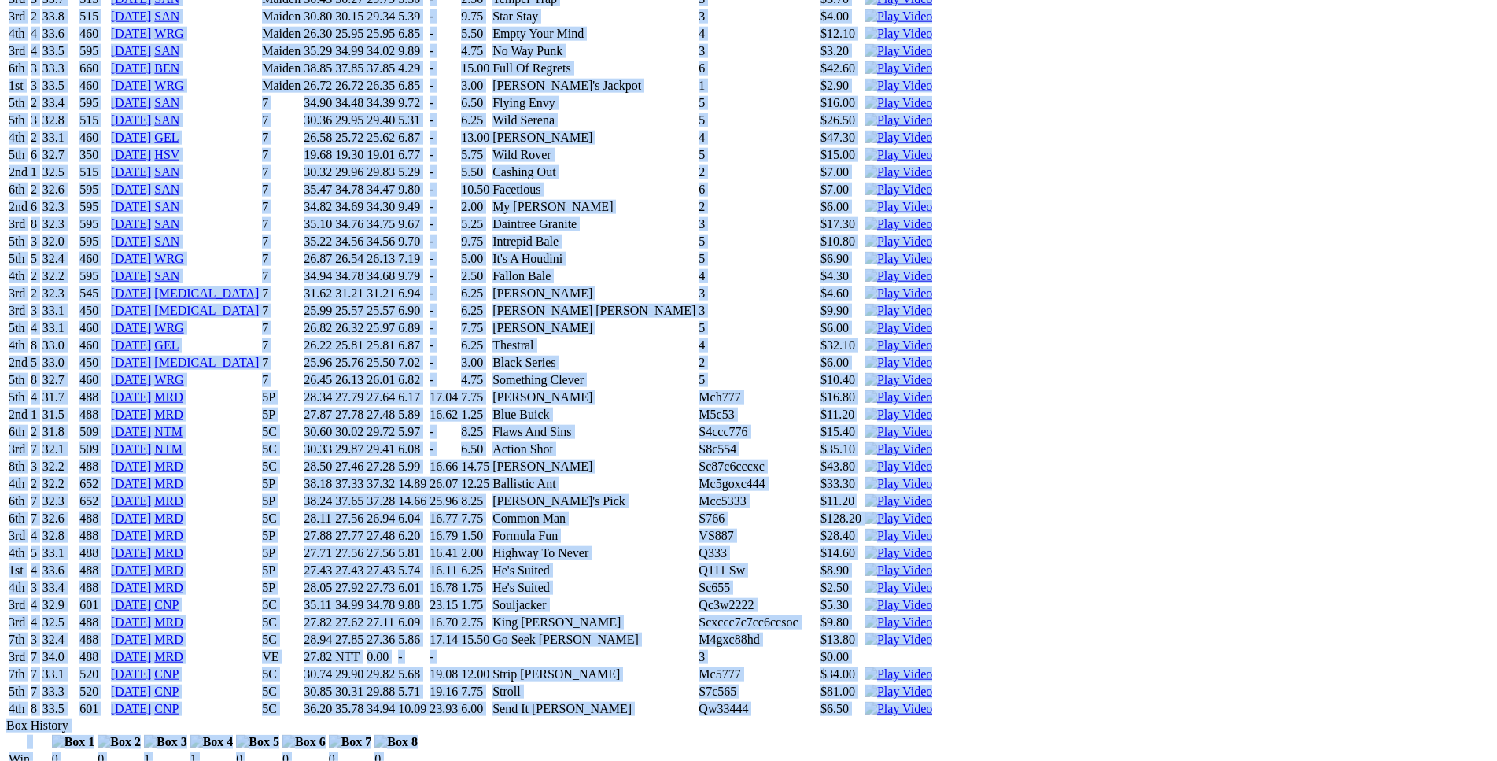
scroll to position [3931, 0]
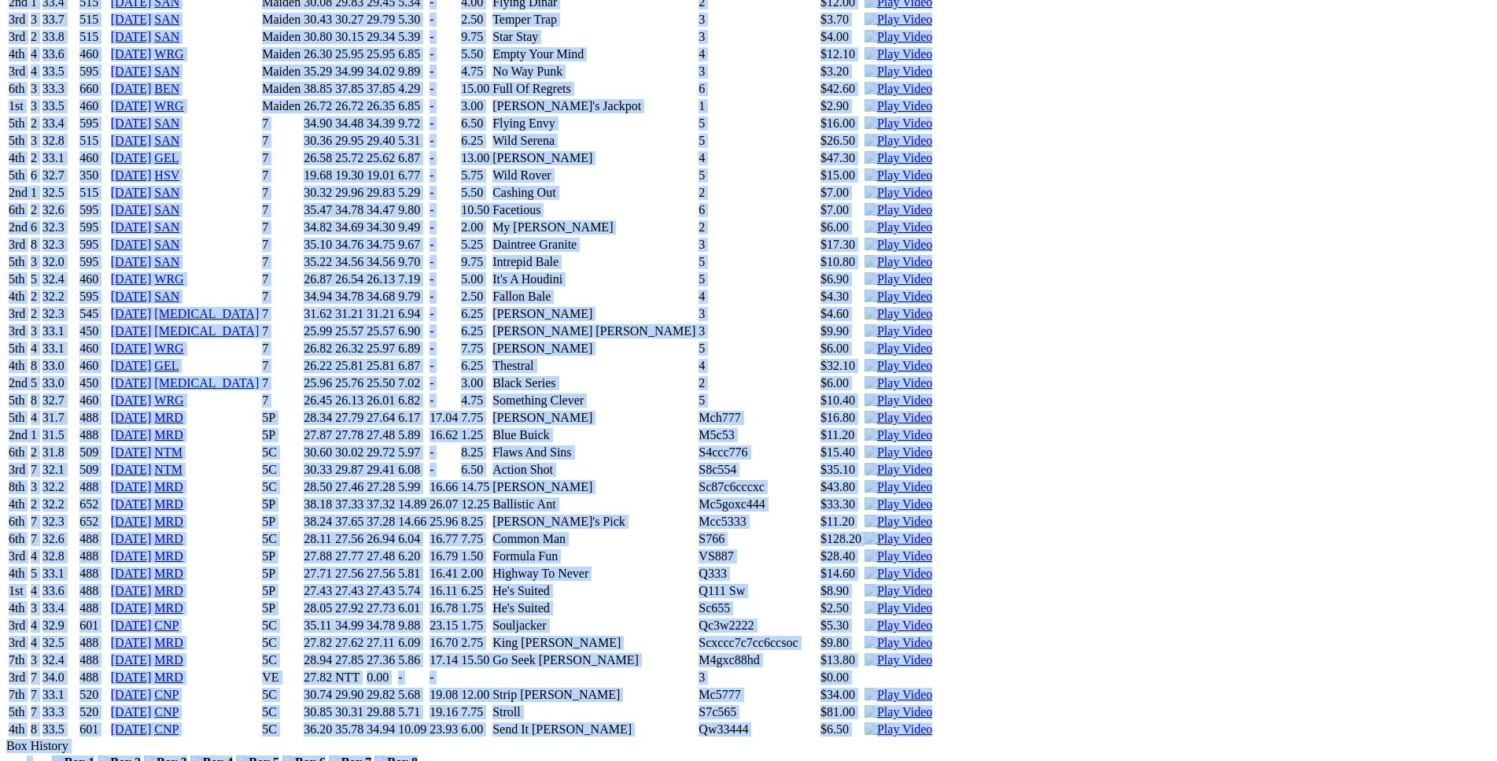
copy div "Just A Lad (5C) D • Black T: Christopher Halse $6.00 F B W(kg) D(m) Date Track …"
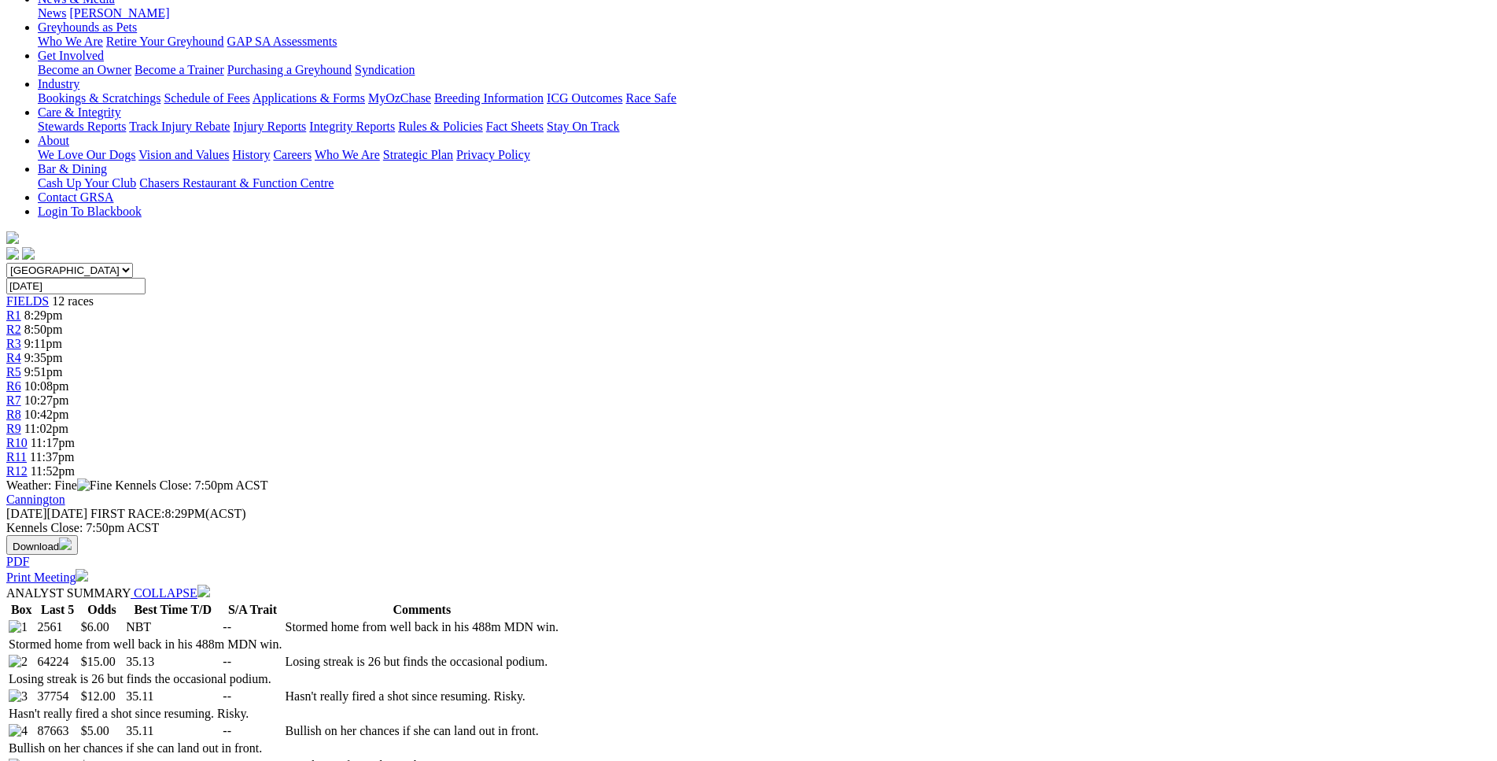
scroll to position [0, 0]
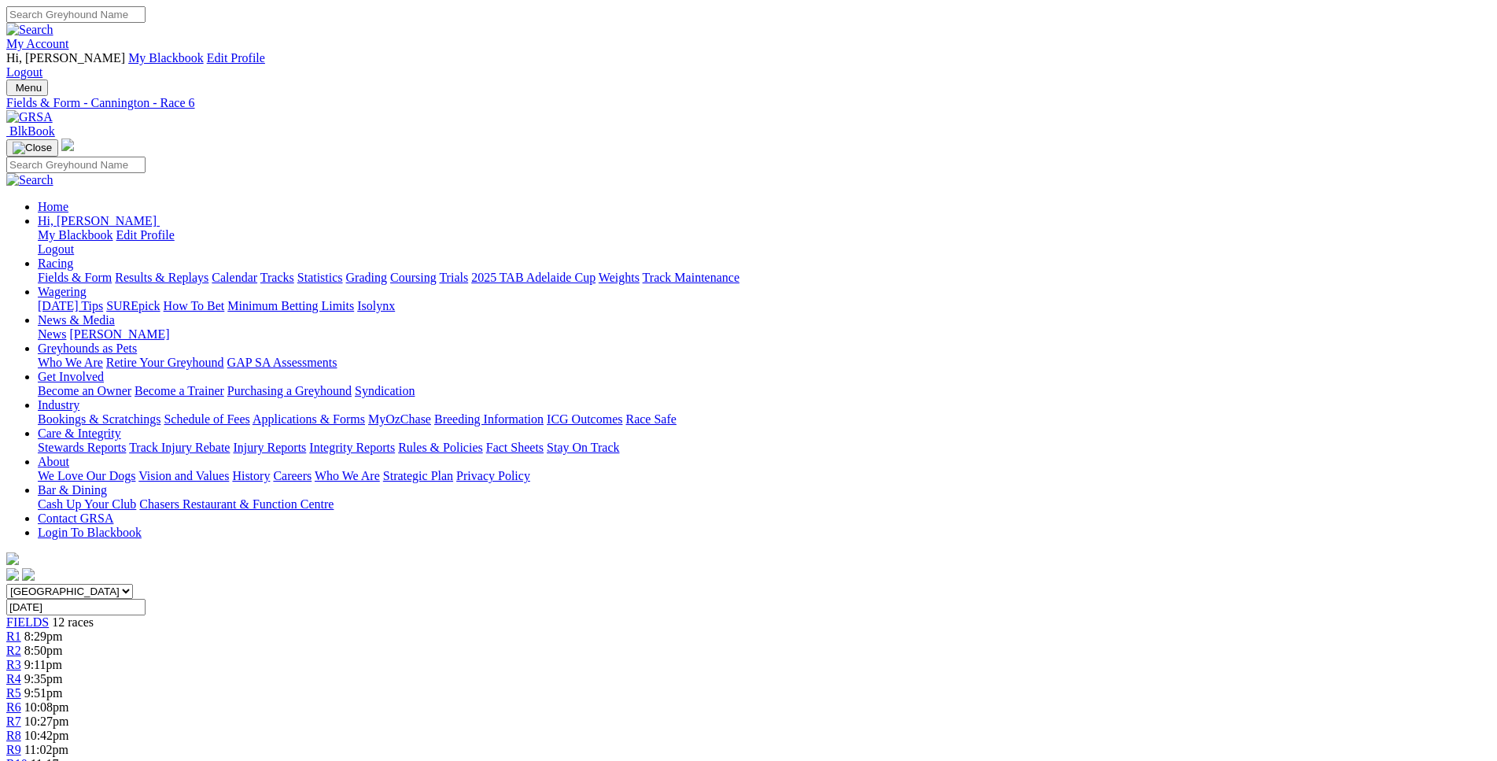
click at [69, 714] on span "10:27pm" at bounding box center [46, 720] width 45 height 13
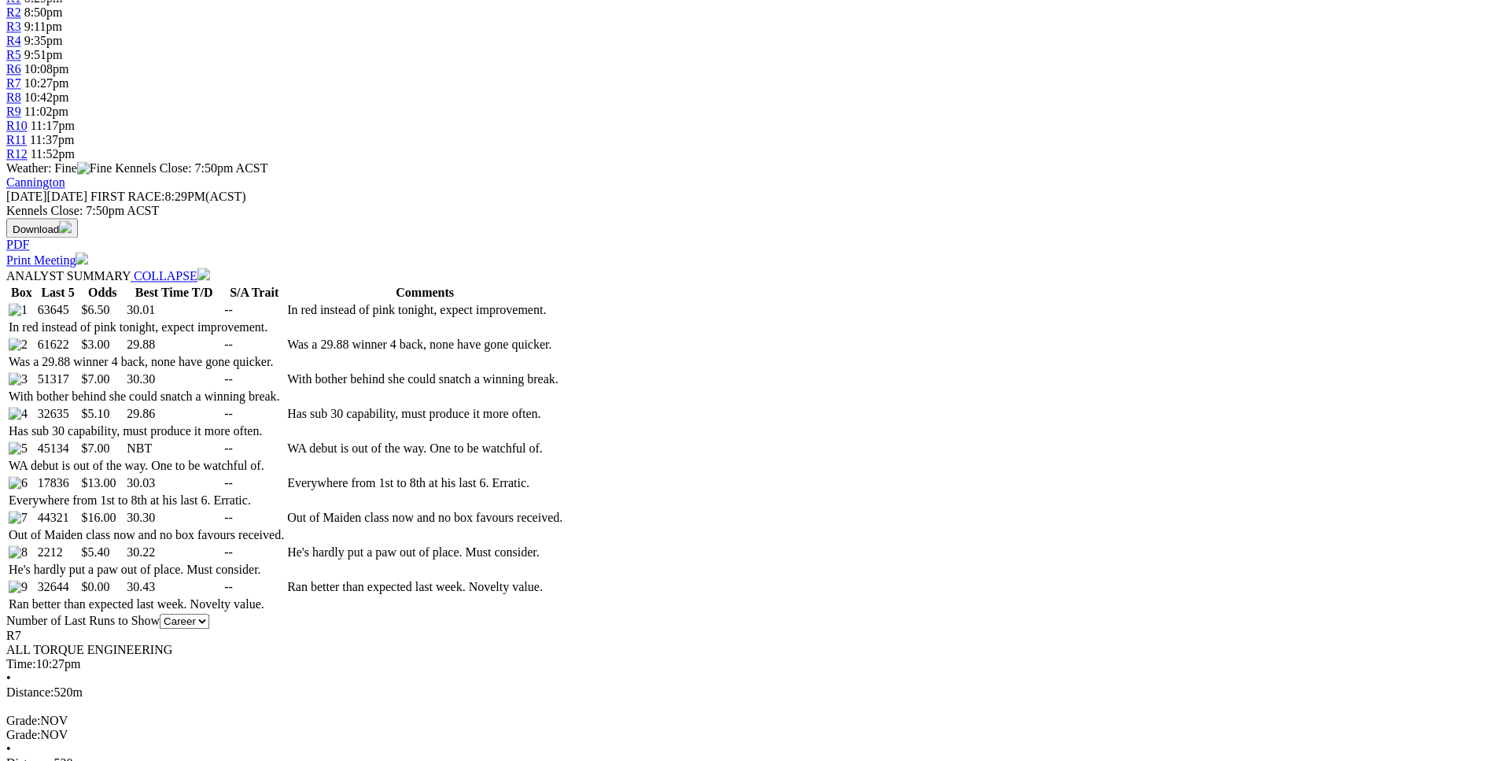
scroll to position [642, 0]
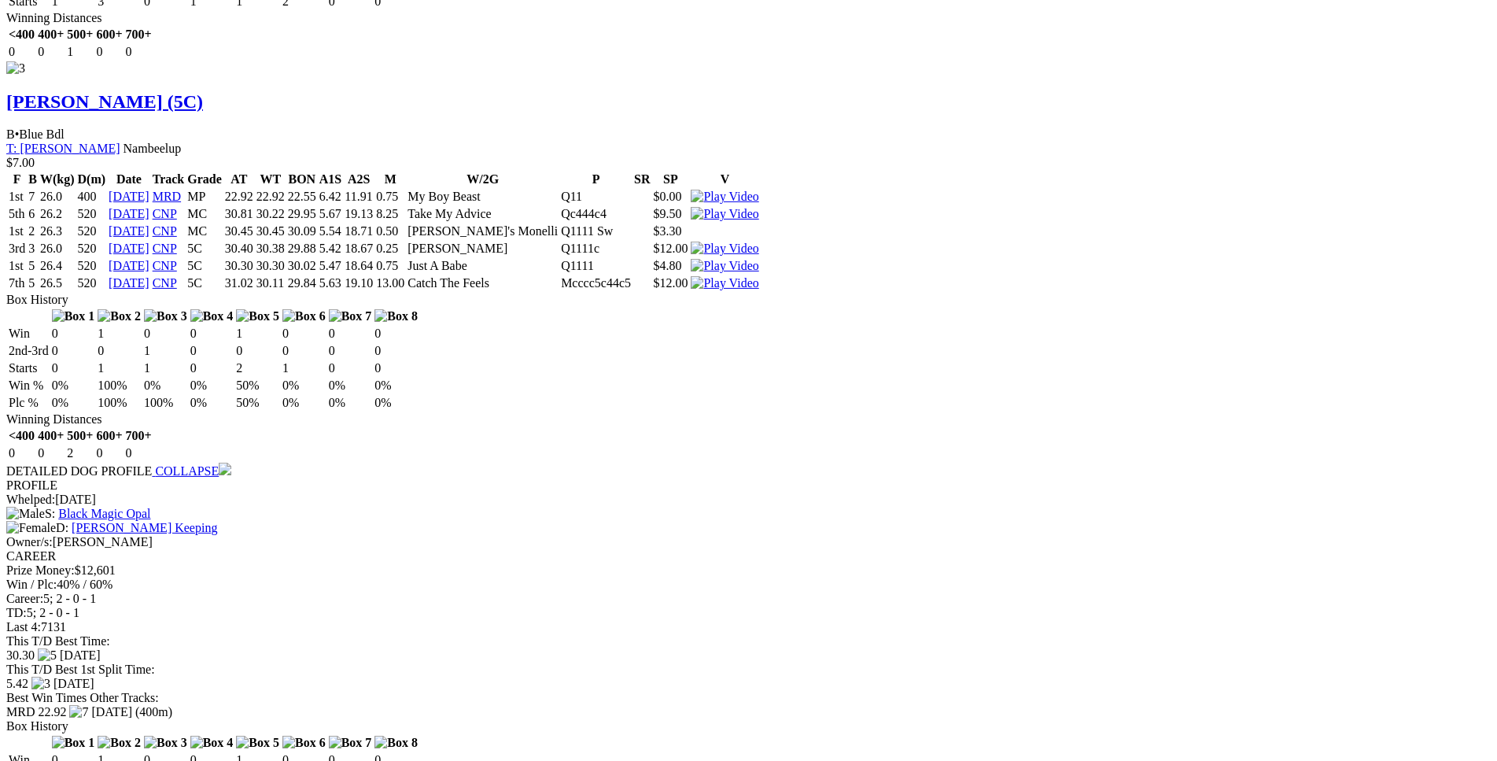
scroll to position [3691, 0]
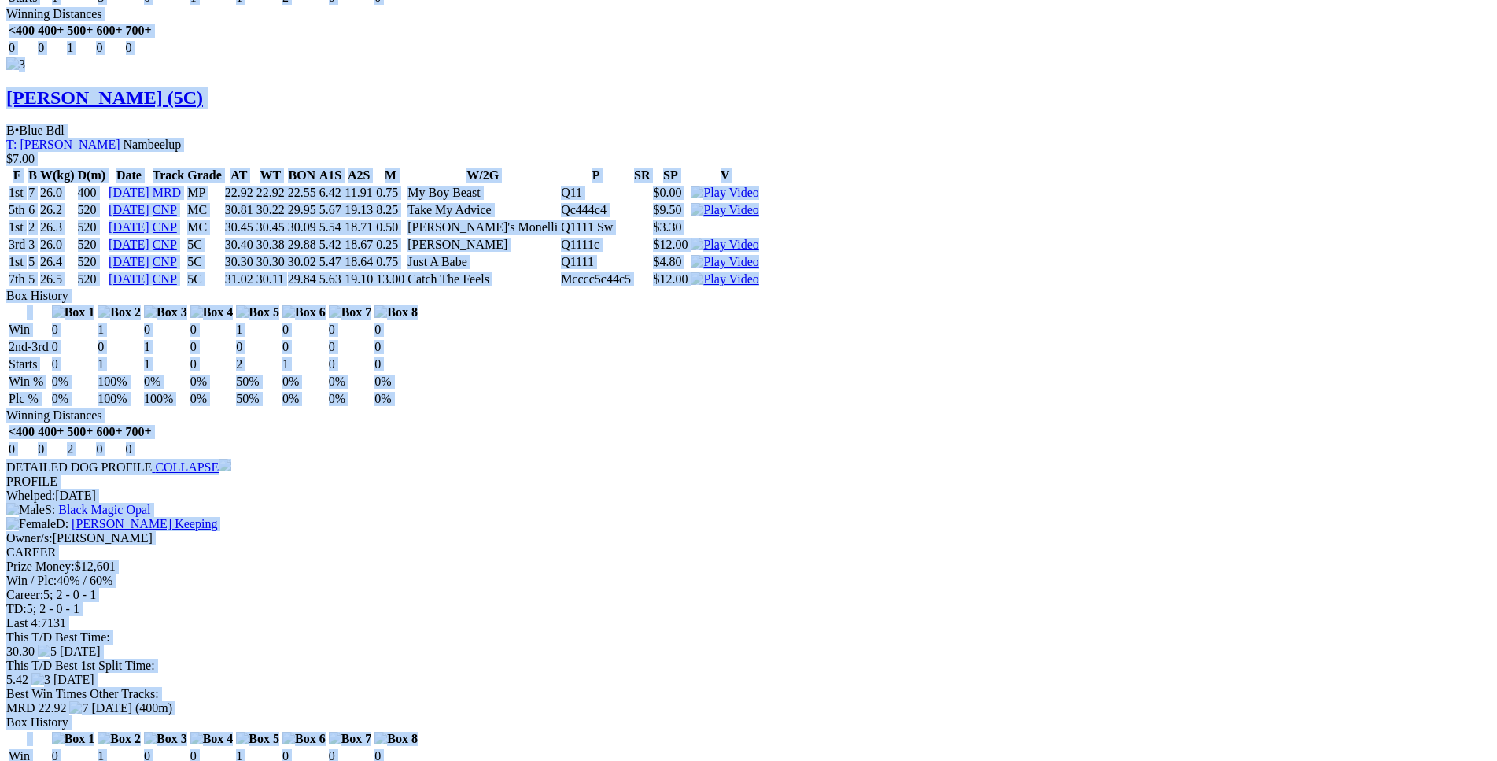
drag, startPoint x: 229, startPoint y: 259, endPoint x: 1248, endPoint y: 209, distance: 1019.9
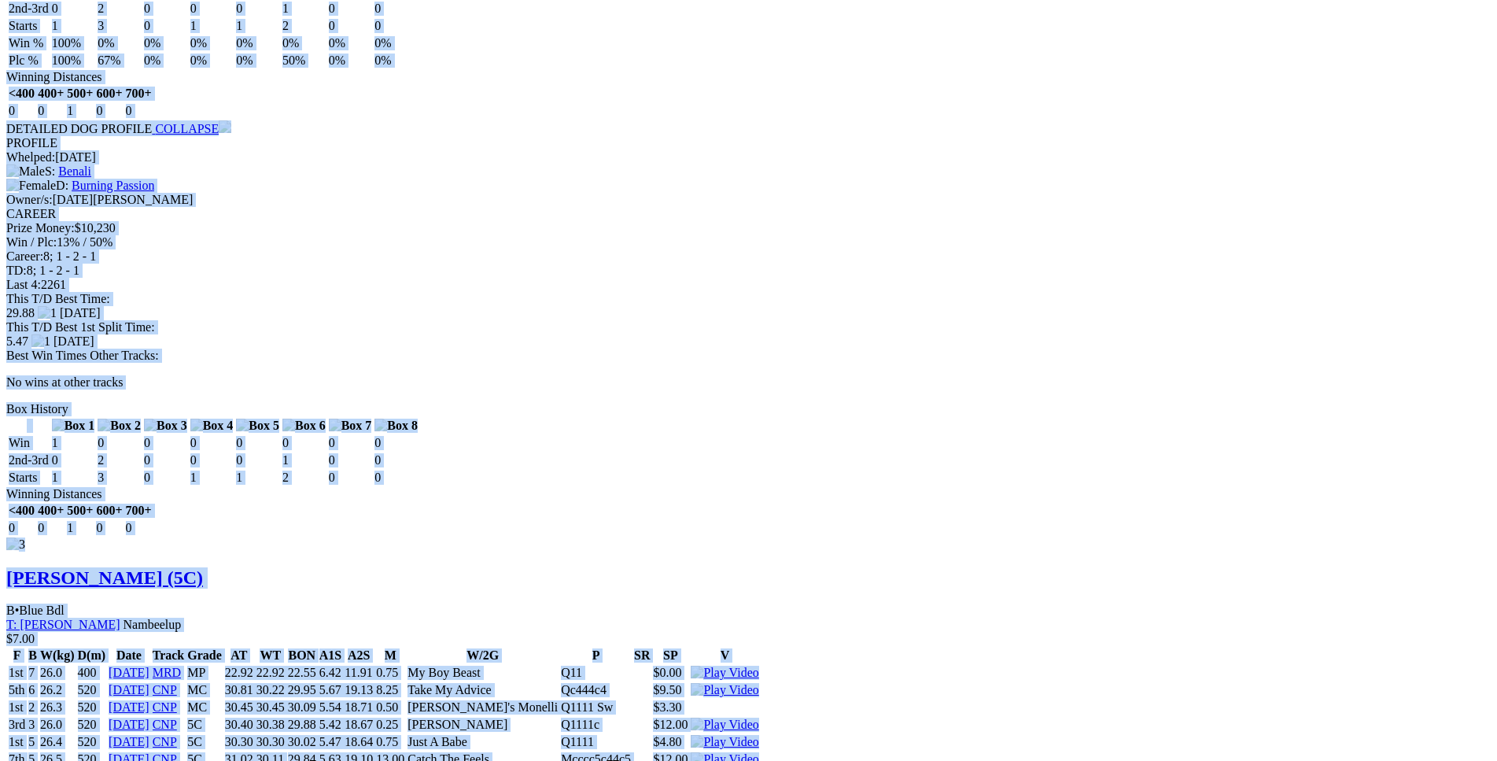
scroll to position [3210, 0]
copy div "Not Atrocious (5C) B • Black T: Frances Farrell Harvey $6.50 F B W(kg) D(m) Dat…"
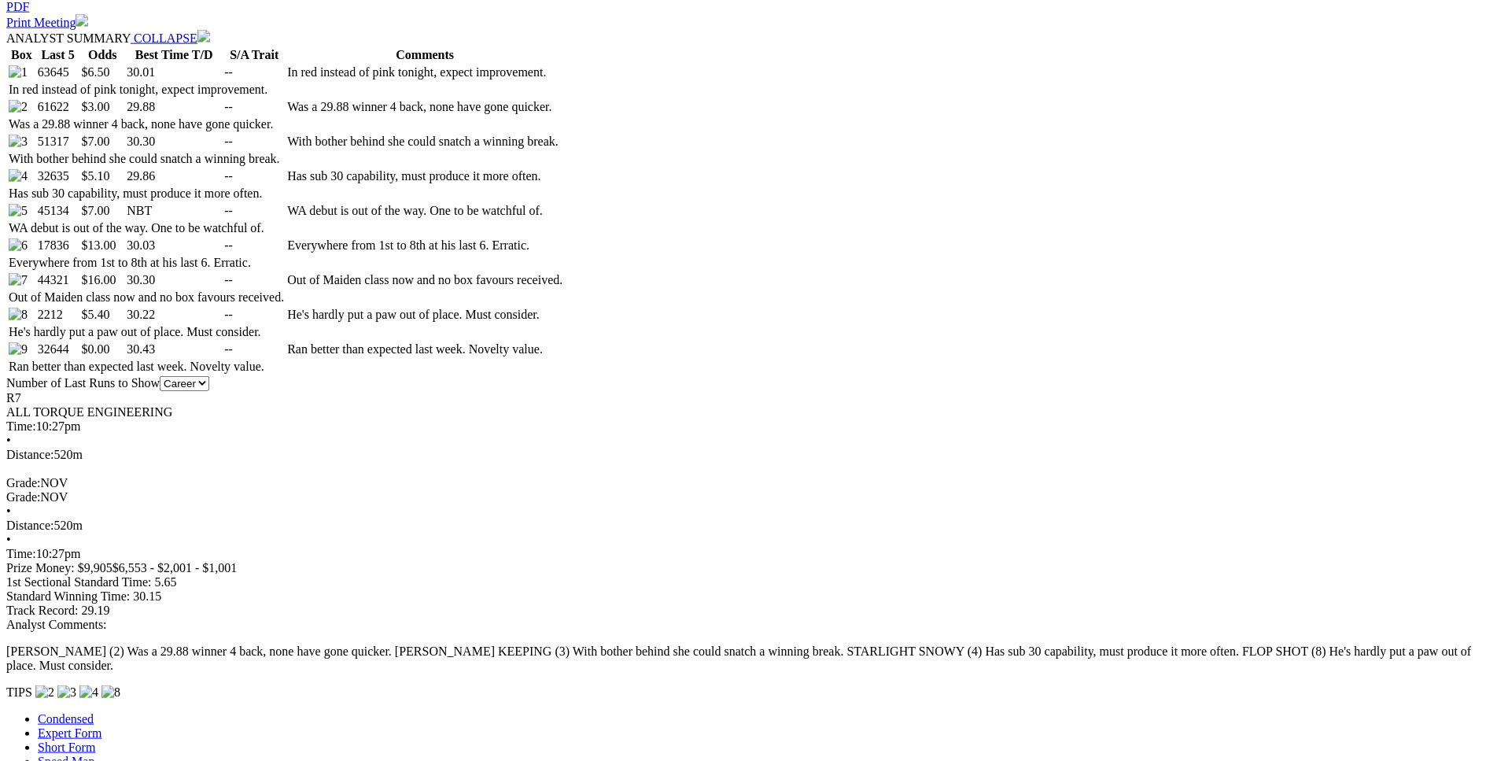
scroll to position [0, 0]
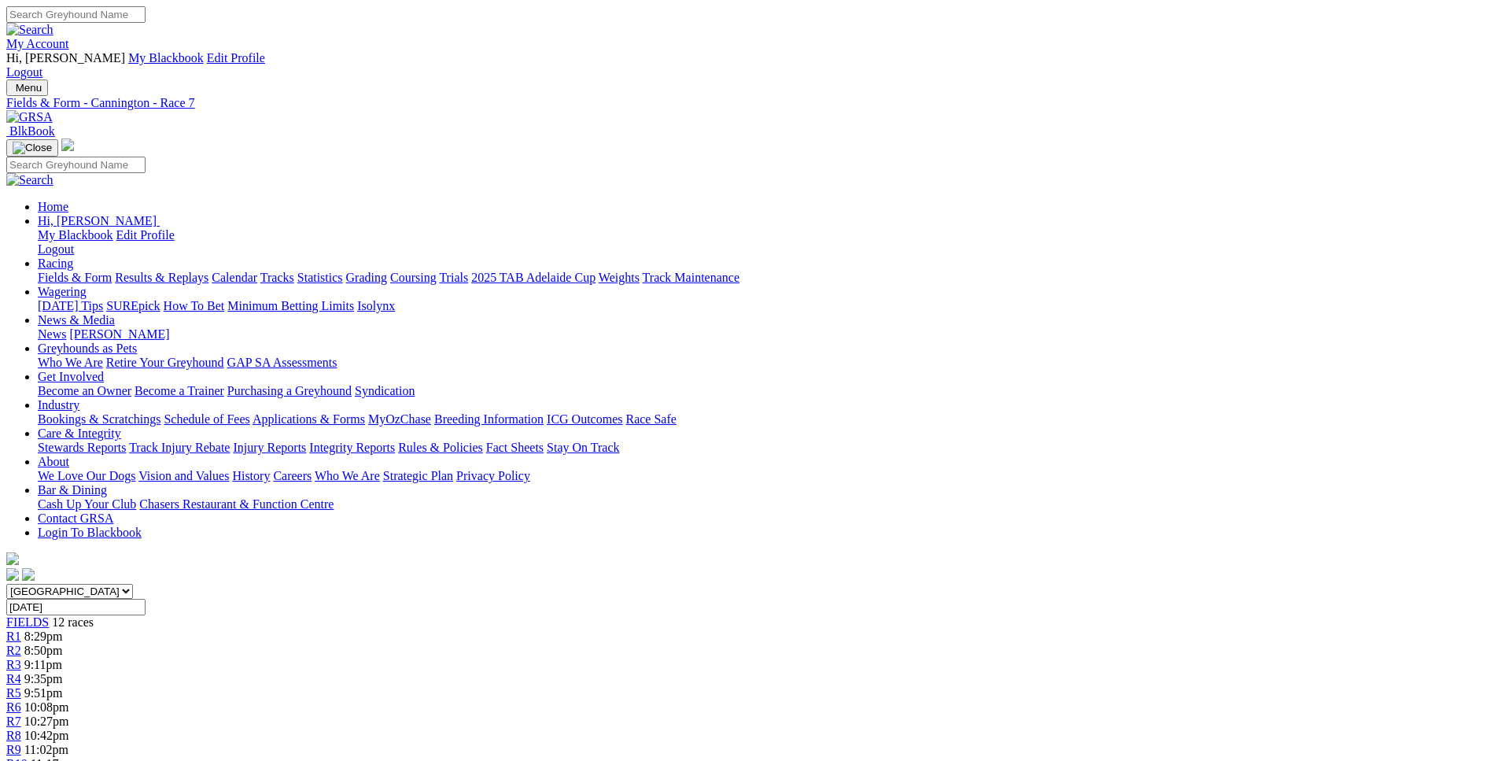
click at [893, 728] on div "R8 10:42pm" at bounding box center [748, 735] width 1484 height 14
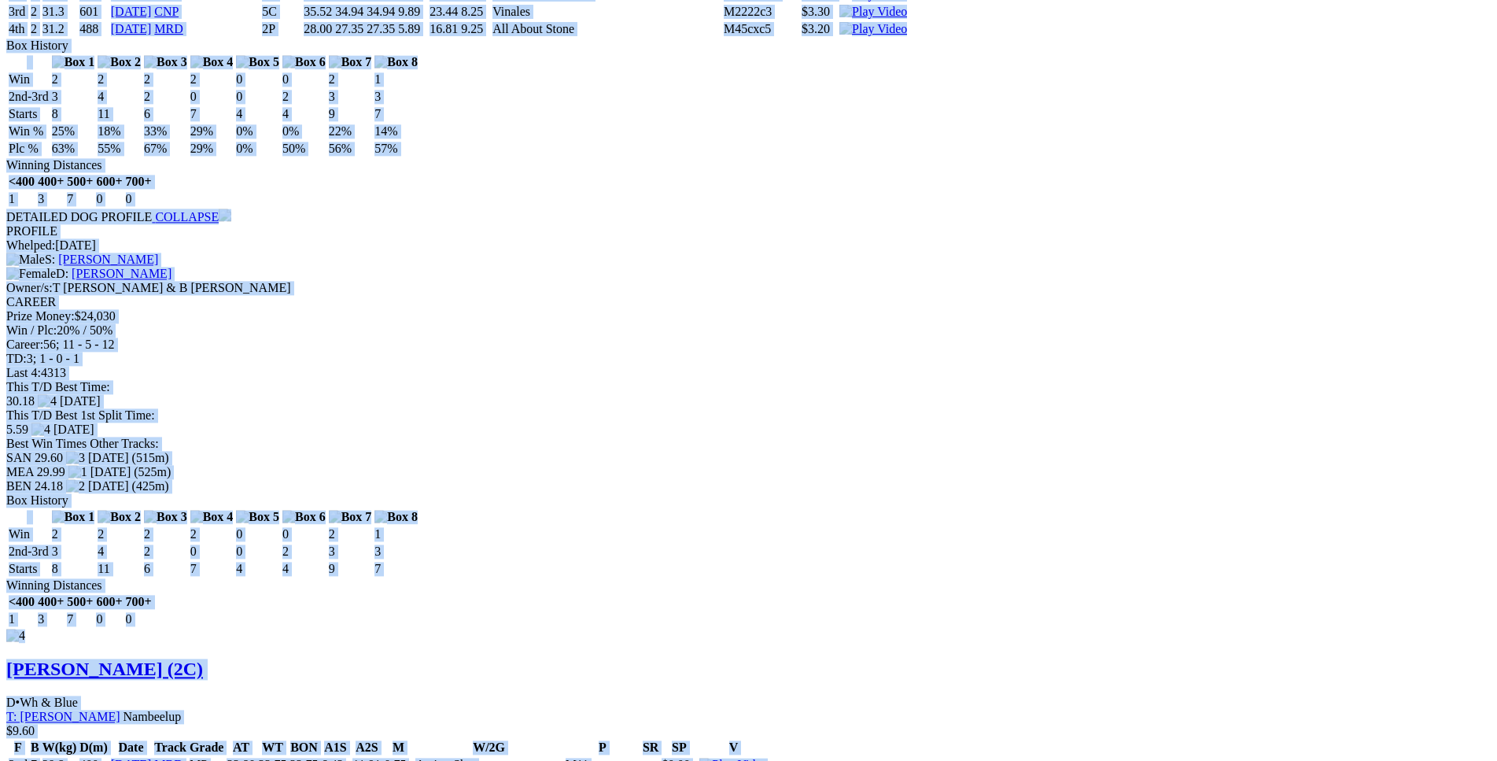
scroll to position [6178, 0]
drag, startPoint x: 227, startPoint y: 371, endPoint x: 1174, endPoint y: 289, distance: 949.9
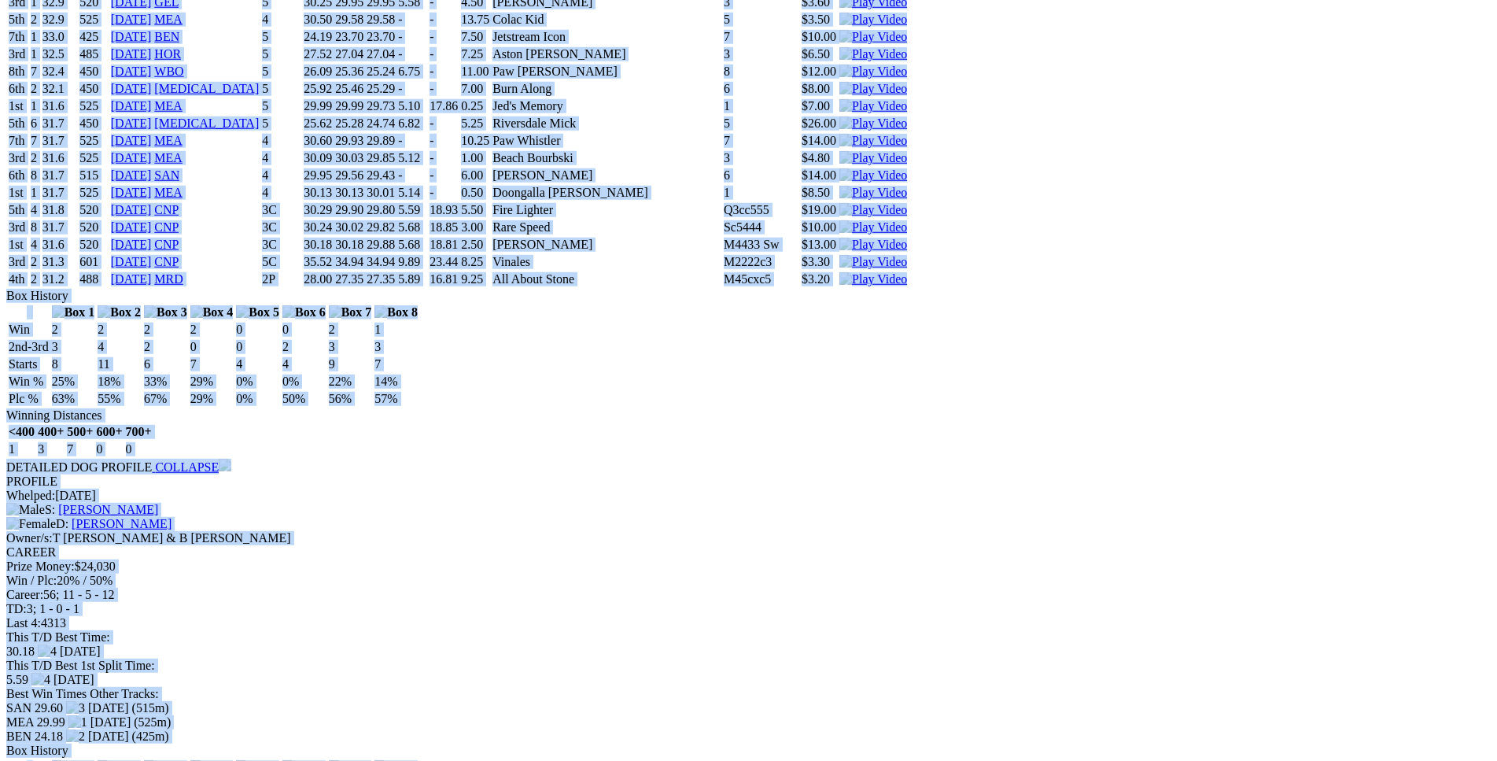
scroll to position [5936, 0]
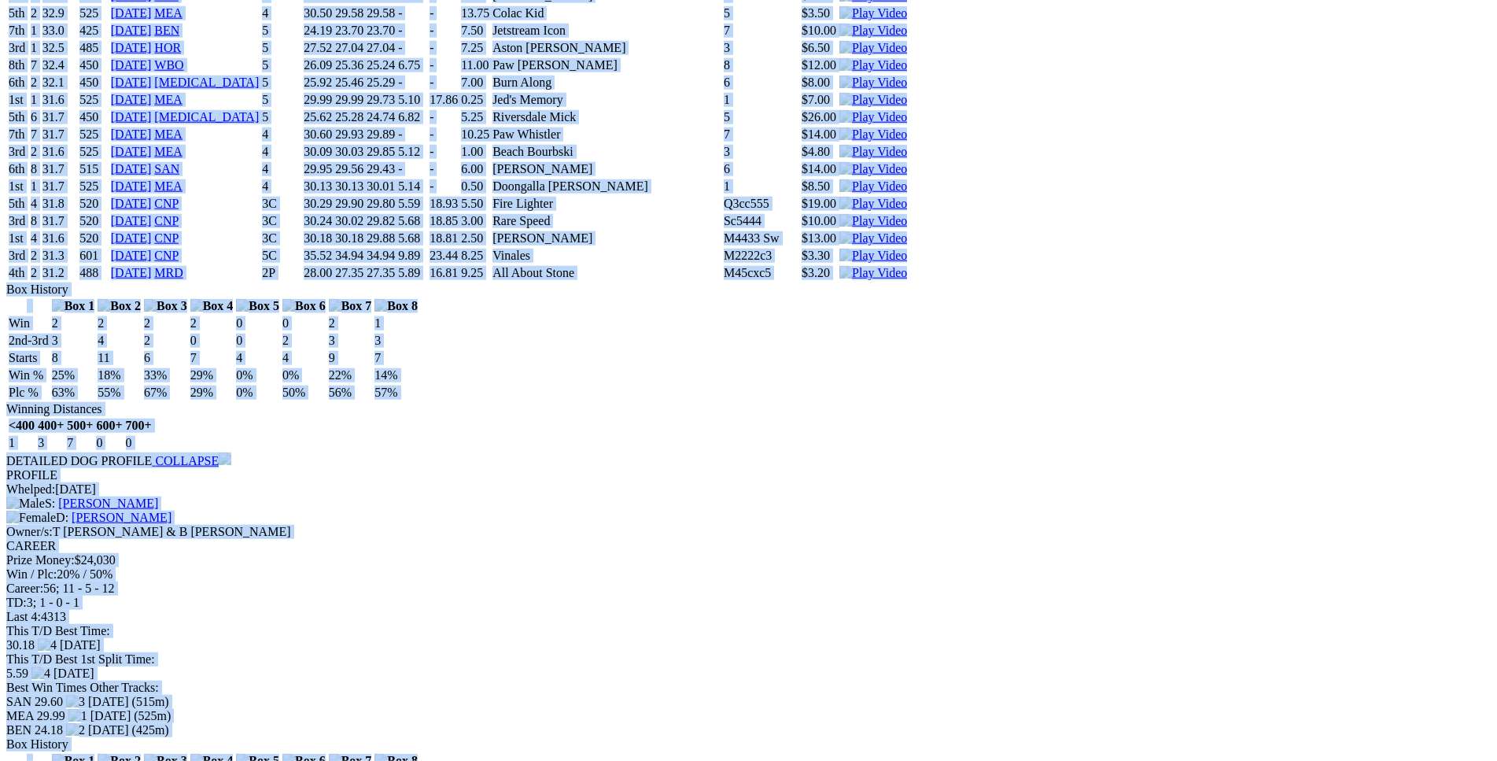
copy div "Wise Barra (2C) B • Blue T: [PERSON_NAME] $9.60 F B W(kg) D(m) Date Track Grade…"
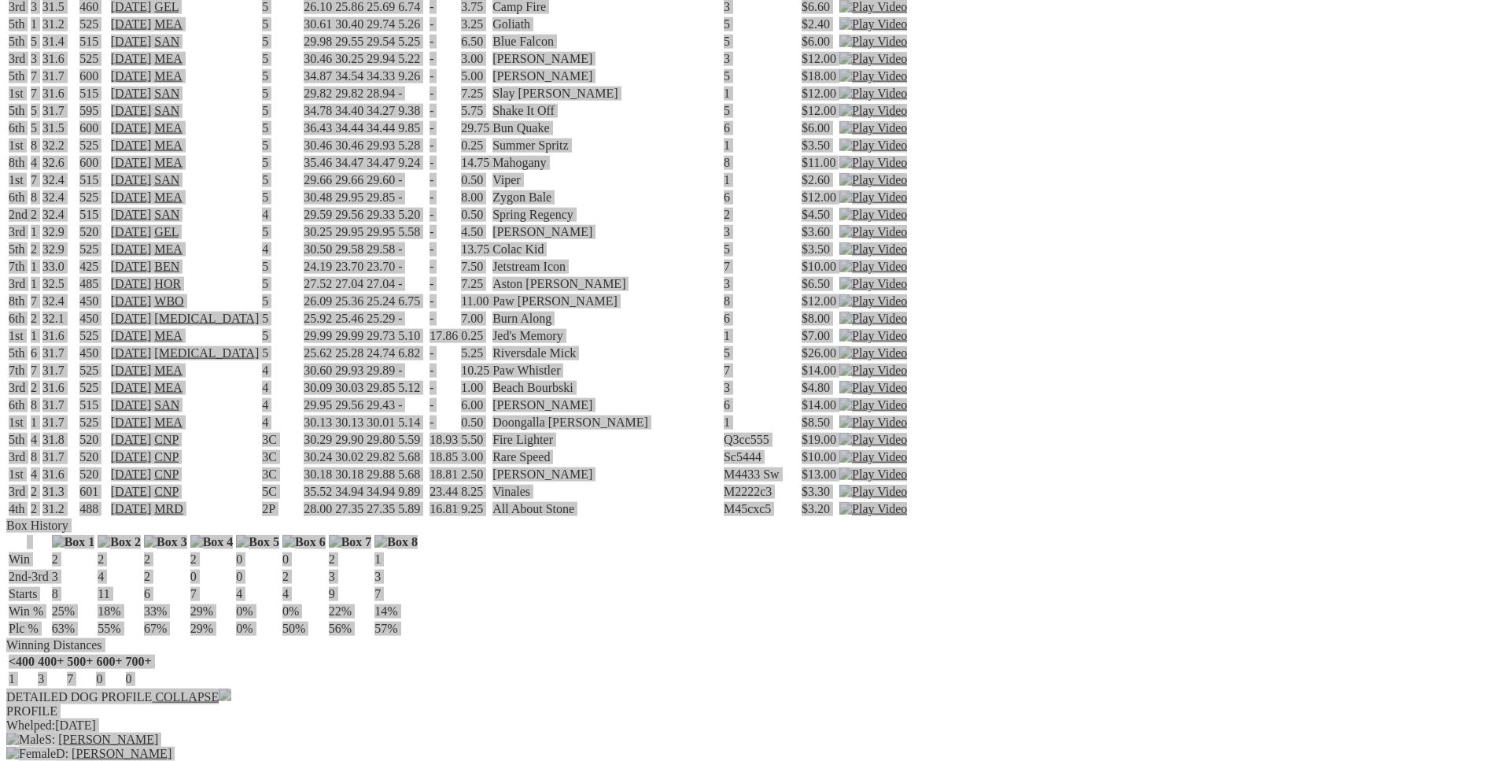
scroll to position [5695, 0]
